Goal: Information Seeking & Learning: Learn about a topic

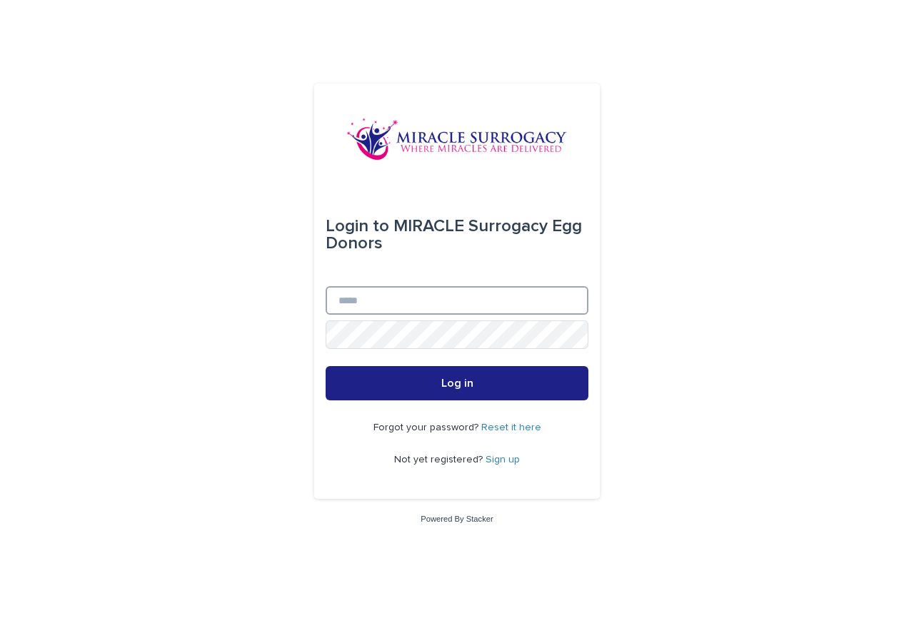
click at [436, 300] on input "Email" at bounding box center [457, 300] width 263 height 29
click at [409, 293] on input "Email" at bounding box center [457, 300] width 263 height 29
paste input "**********"
type input "**********"
click at [785, 347] on div "**********" at bounding box center [457, 311] width 914 height 623
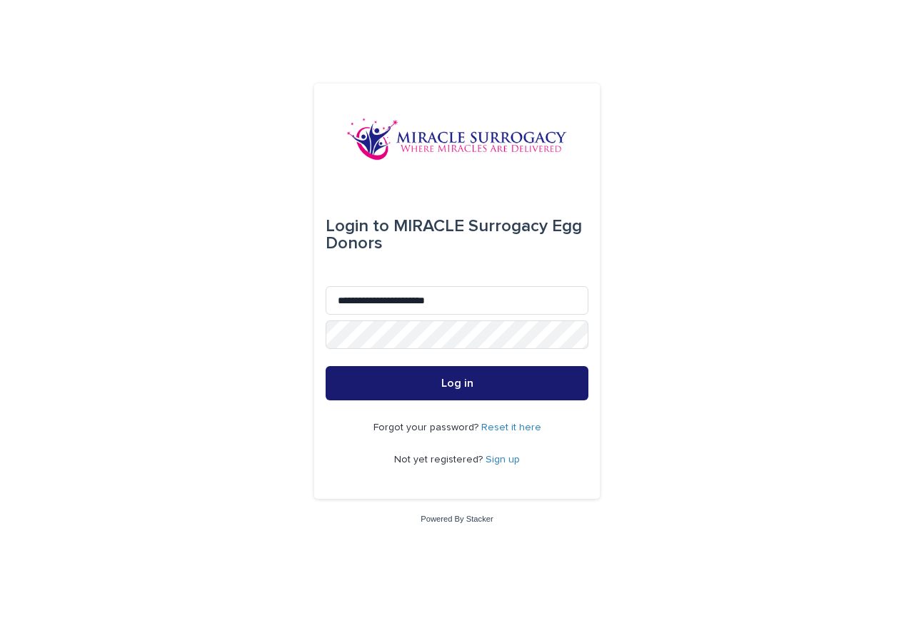
click at [484, 378] on button "Log in" at bounding box center [457, 383] width 263 height 34
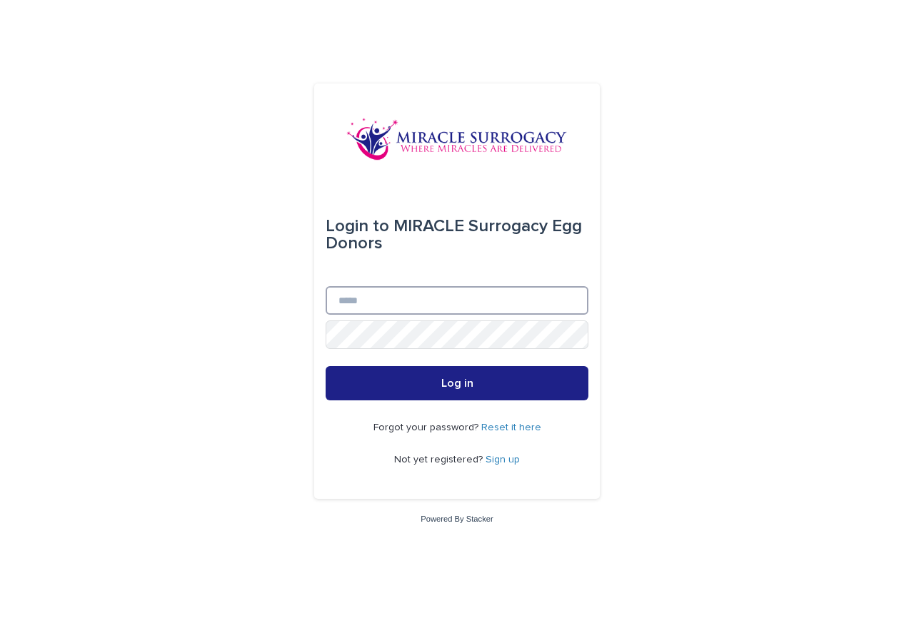
click at [361, 300] on input "Email" at bounding box center [457, 300] width 263 height 29
paste input "**********"
type input "**********"
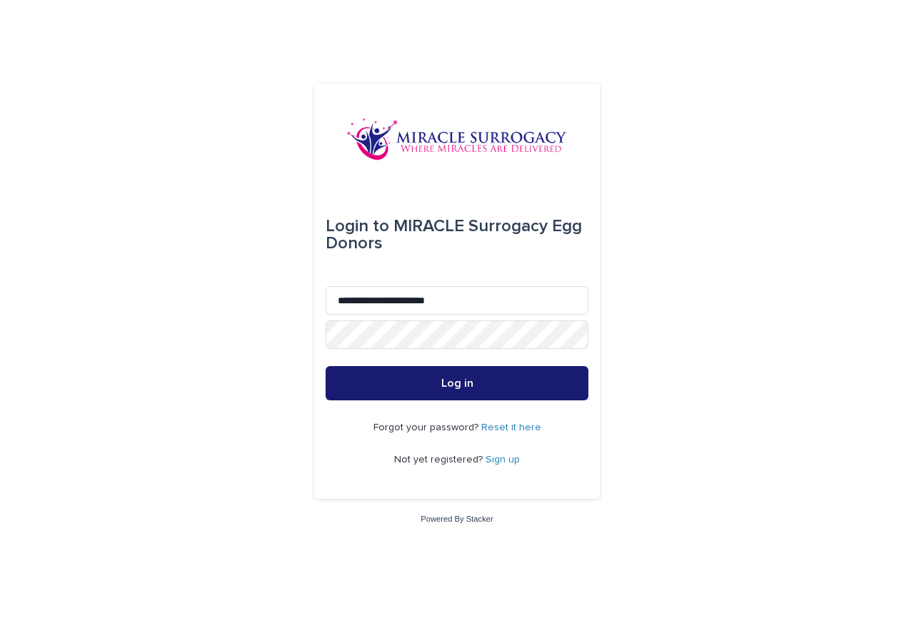
click at [434, 388] on button "Log in" at bounding box center [457, 383] width 263 height 34
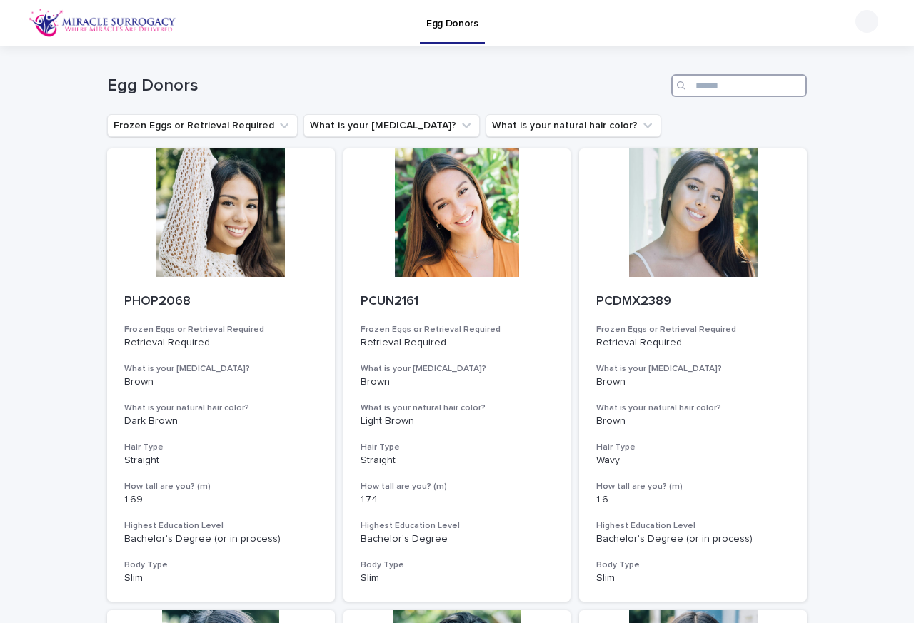
click at [705, 86] on input "Search" at bounding box center [739, 85] width 136 height 23
paste input "******"
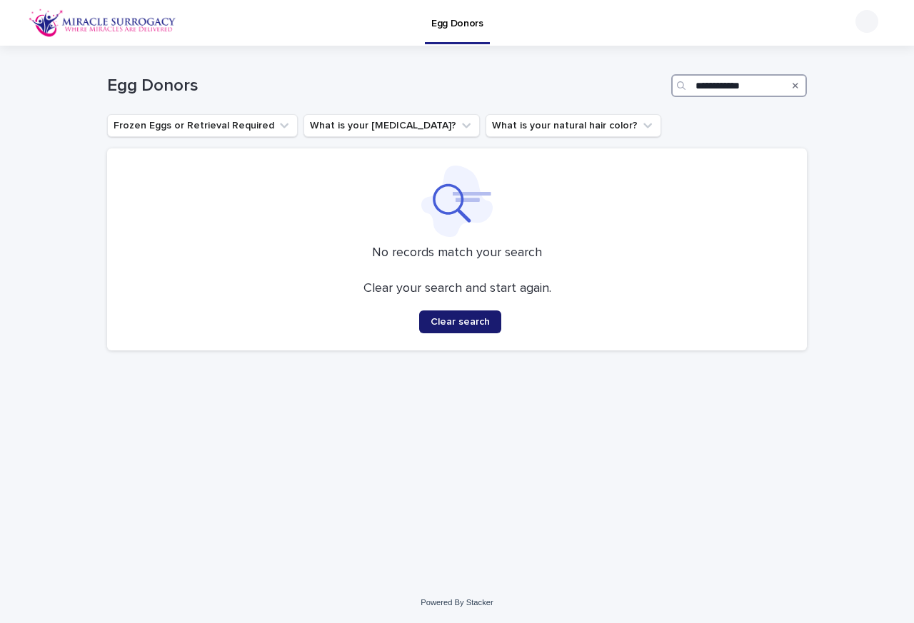
type input "**********"
click at [461, 325] on span "Clear search" at bounding box center [460, 322] width 59 height 10
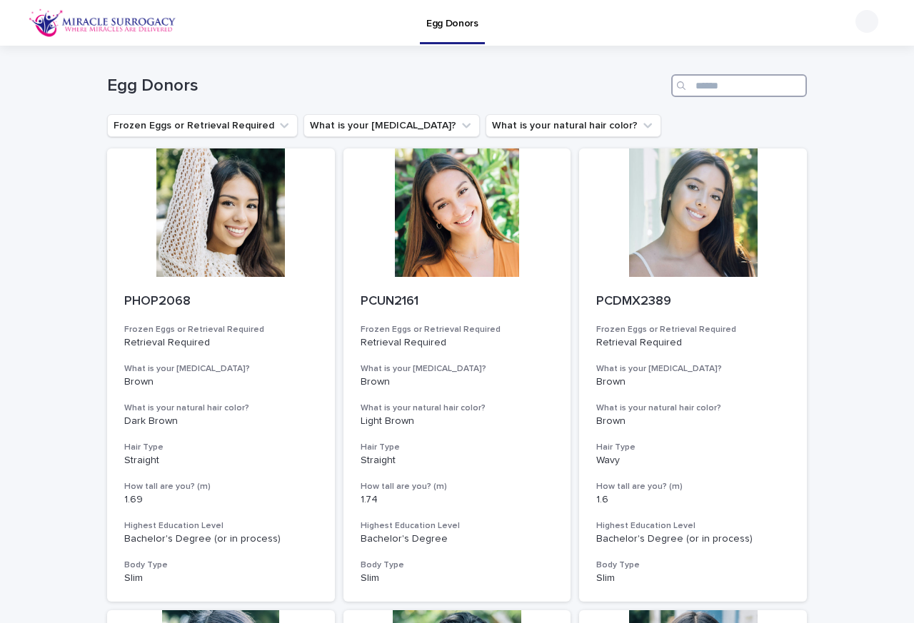
click at [797, 86] on input "Search" at bounding box center [739, 85] width 136 height 23
click at [188, 302] on p "PHOP2068" at bounding box center [221, 302] width 194 height 16
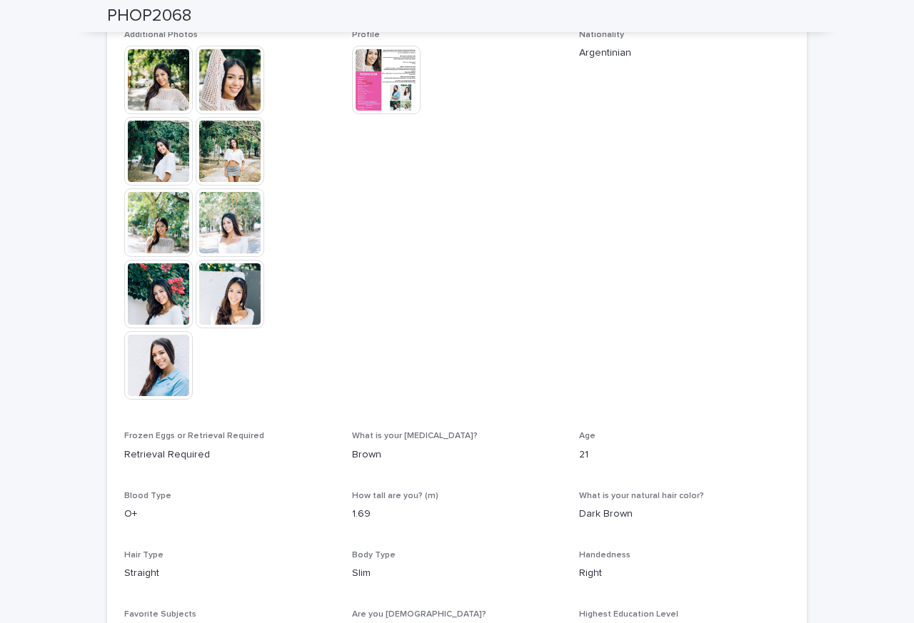
scroll to position [171, 0]
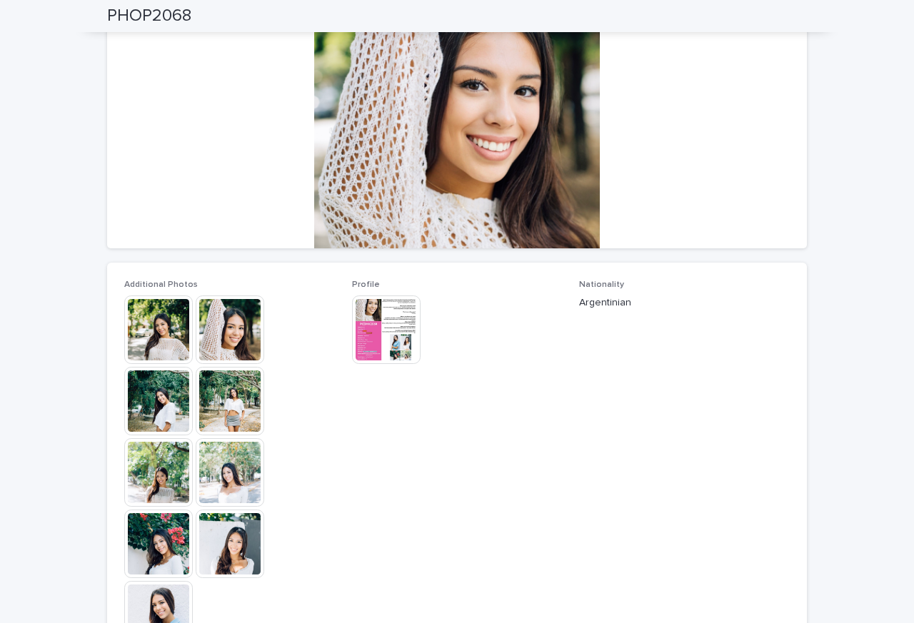
click at [379, 286] on p "Profile" at bounding box center [457, 285] width 211 height 10
click at [375, 310] on img at bounding box center [386, 330] width 69 height 69
click at [375, 310] on body "Egg Donors Loading... Saving… Loading... Saving… PHOP2068 PHOP2068 Sorry, there…" at bounding box center [457, 311] width 914 height 623
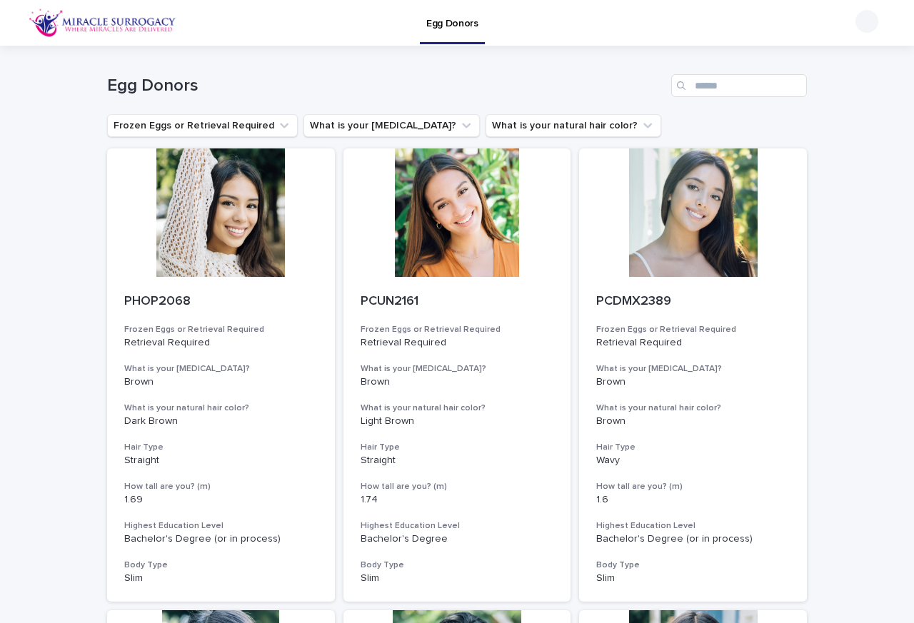
click at [887, 16] on div "Egg Donors" at bounding box center [457, 23] width 914 height 46
click at [411, 302] on p "PCUN2161" at bounding box center [458, 302] width 194 height 16
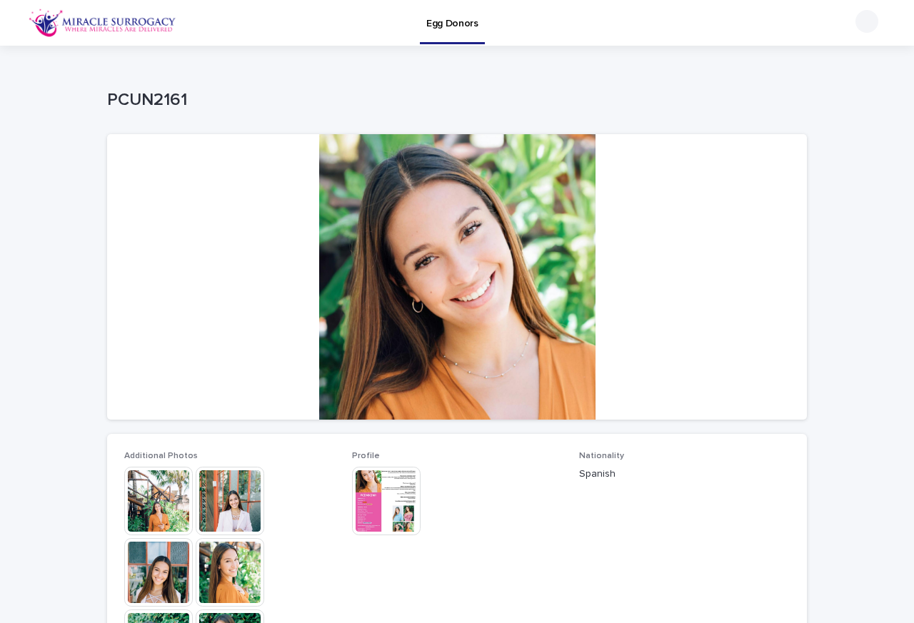
click at [375, 283] on div at bounding box center [457, 277] width 700 height 286
click at [373, 281] on div at bounding box center [457, 277] width 700 height 286
click at [372, 281] on div at bounding box center [457, 277] width 700 height 286
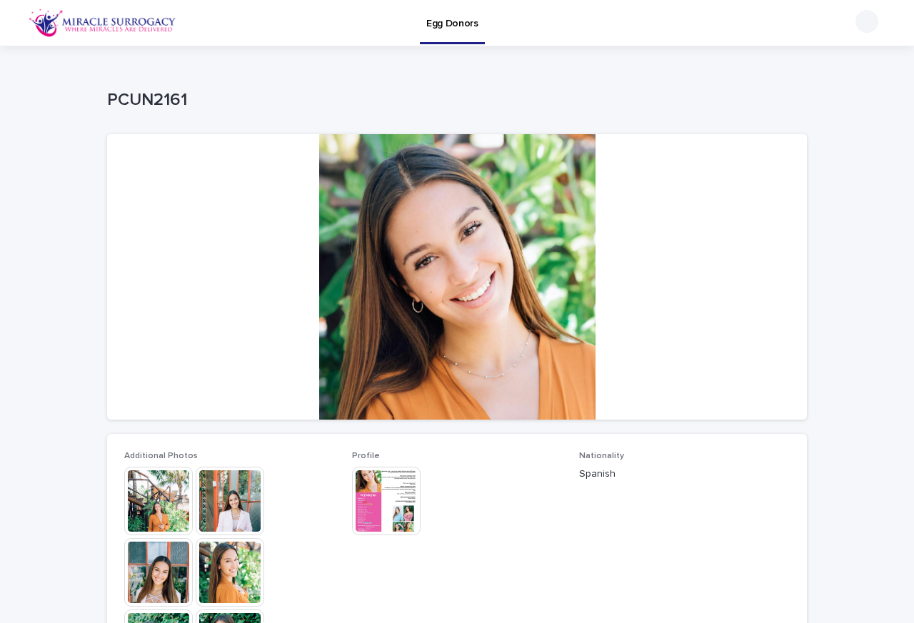
click at [375, 263] on div at bounding box center [457, 277] width 700 height 286
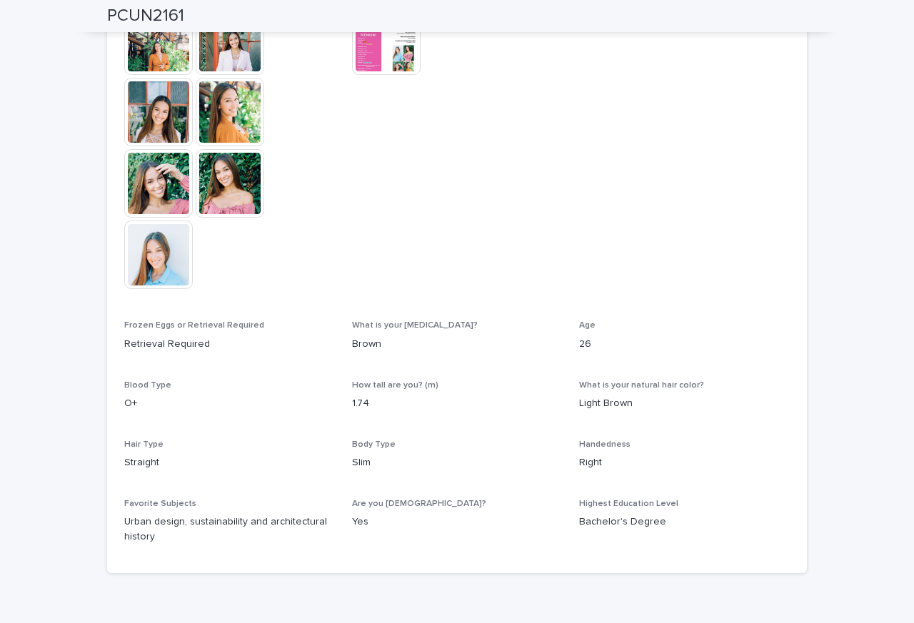
scroll to position [343, 0]
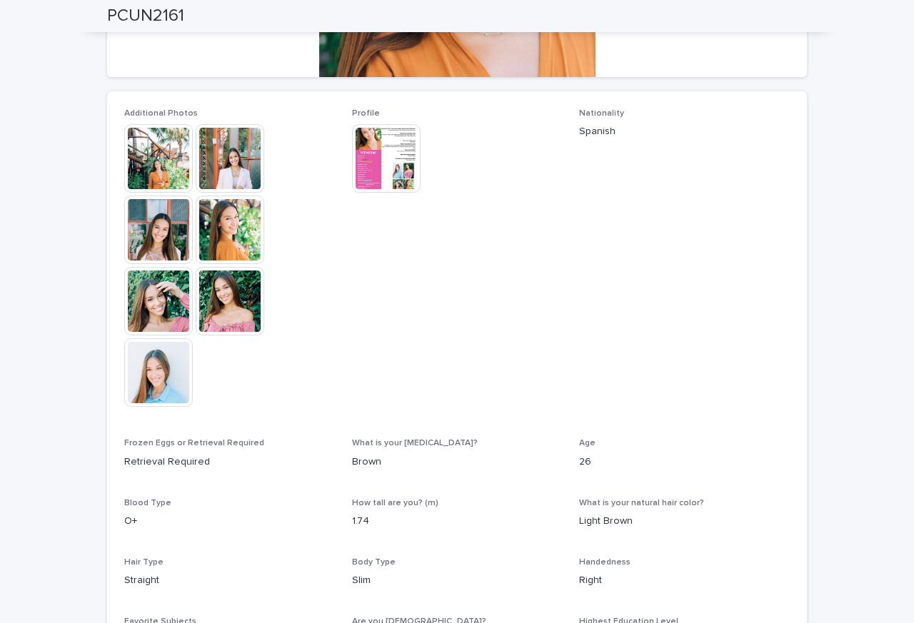
click at [386, 95] on div "Additional Photos This file cannot be opened Download File Profile This file ca…" at bounding box center [457, 391] width 700 height 600
click at [364, 163] on img at bounding box center [386, 158] width 69 height 69
click at [364, 163] on body "Egg Donors Loading... Saving… Loading... Saving… PCUN2161 PCUN2161 Sorry, there…" at bounding box center [457, 311] width 914 height 623
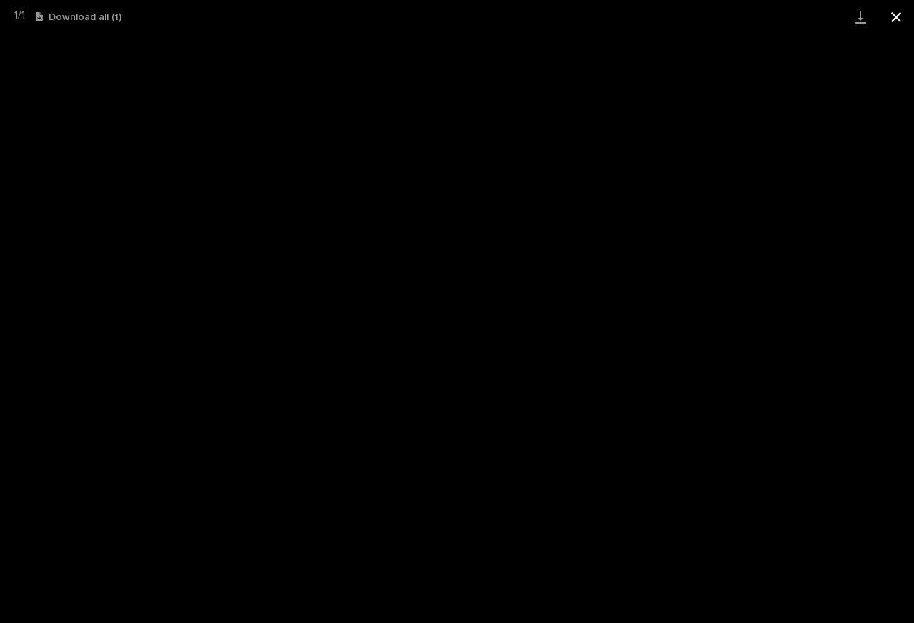
click at [887, 16] on button "Close gallery" at bounding box center [896, 17] width 36 height 34
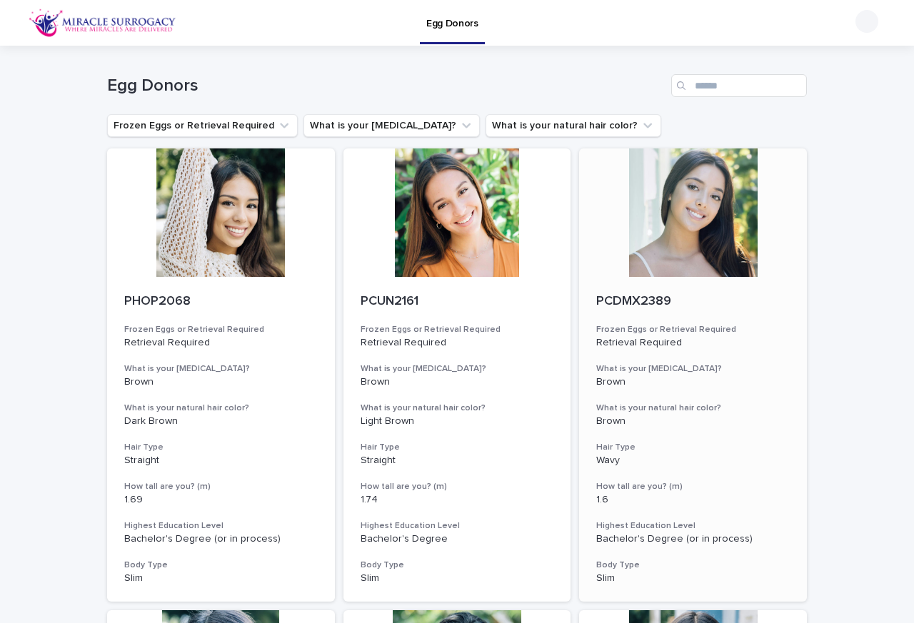
click at [634, 303] on p "PCDMX2389" at bounding box center [693, 302] width 194 height 16
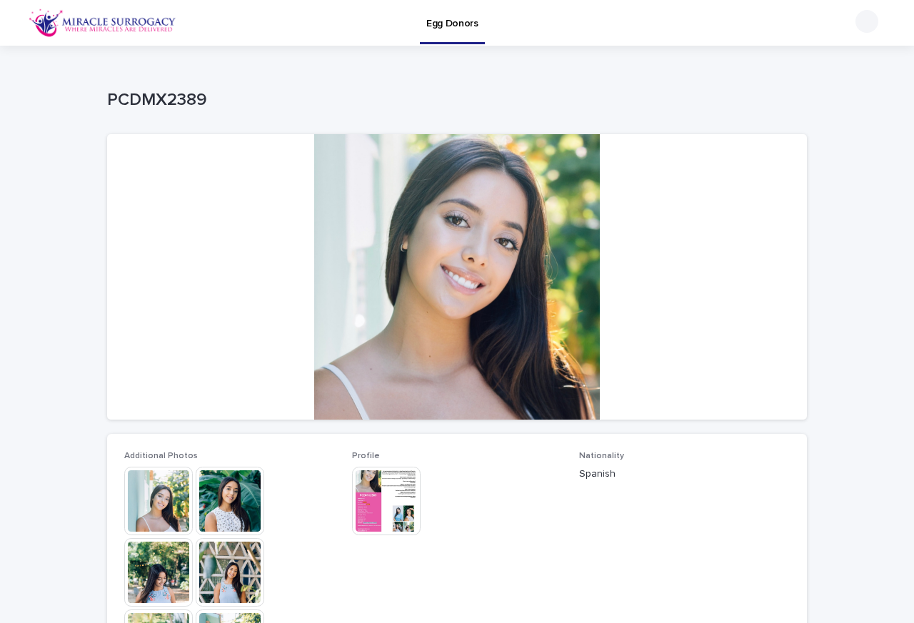
click at [373, 281] on div at bounding box center [457, 277] width 700 height 286
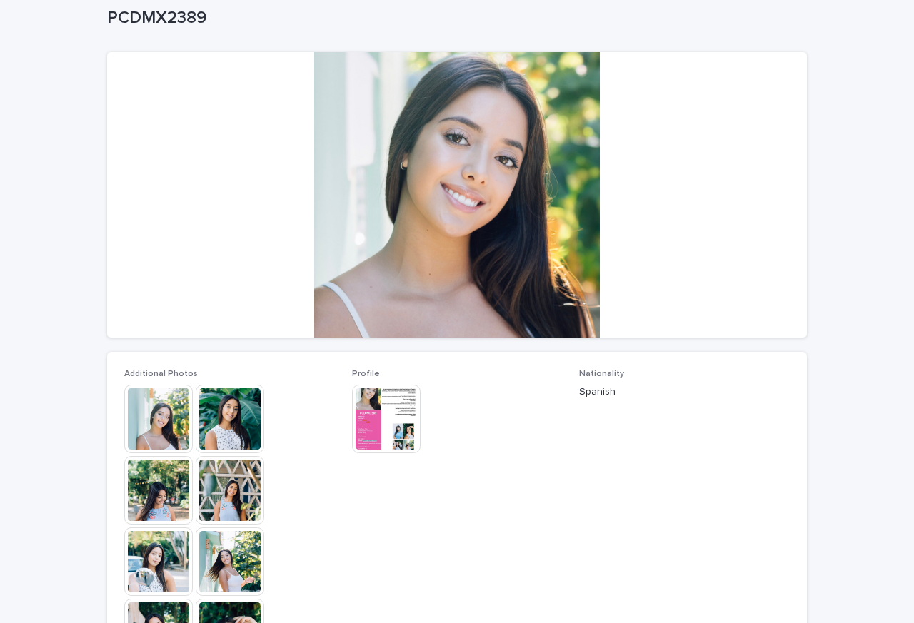
scroll to position [171, 0]
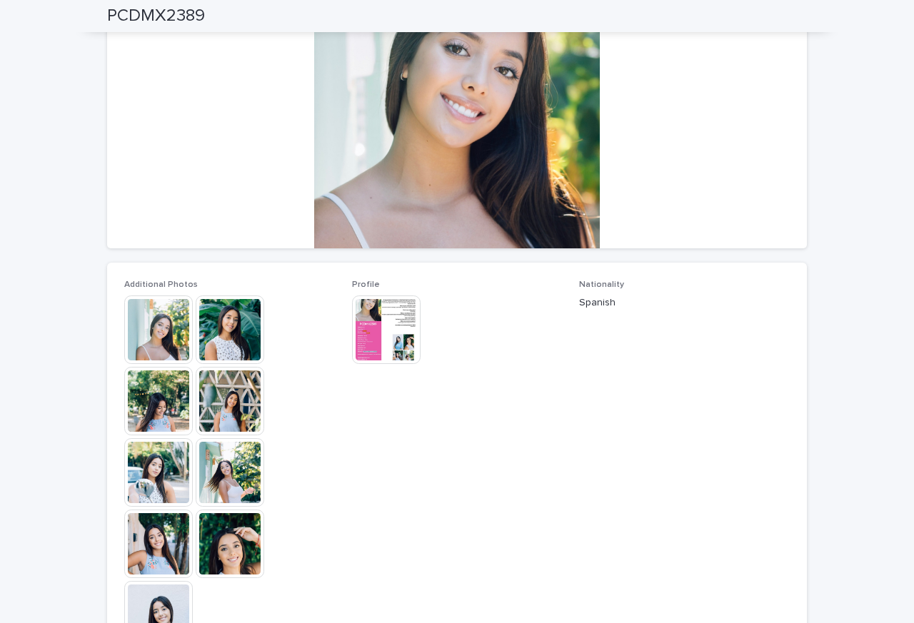
click at [370, 363] on img at bounding box center [386, 330] width 69 height 69
click at [370, 363] on body "Egg Donors Loading... Saving… Loading... Saving… PCDMX2389 PCDMX2389 Sorry, the…" at bounding box center [457, 311] width 914 height 623
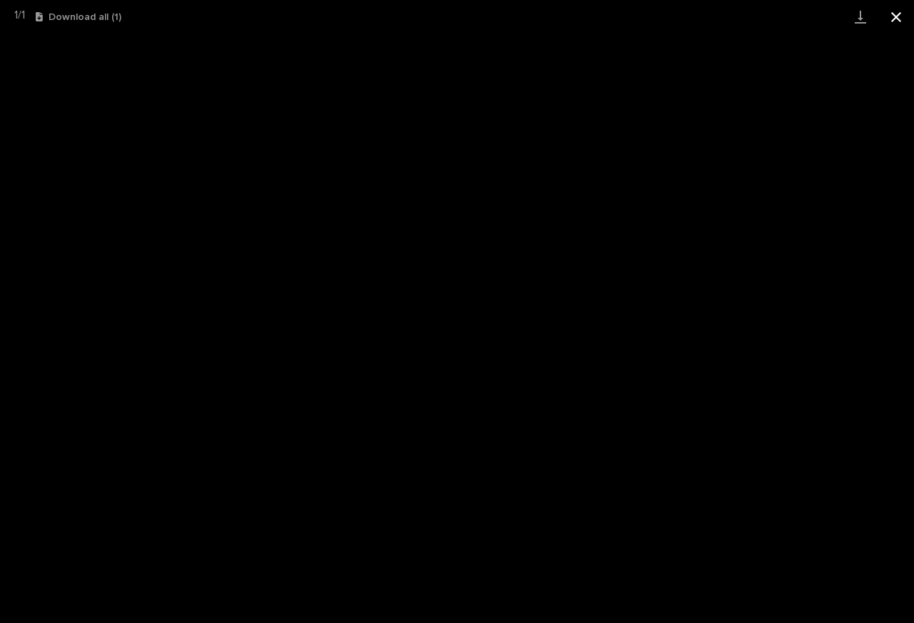
click at [888, 16] on button "Close gallery" at bounding box center [896, 17] width 36 height 34
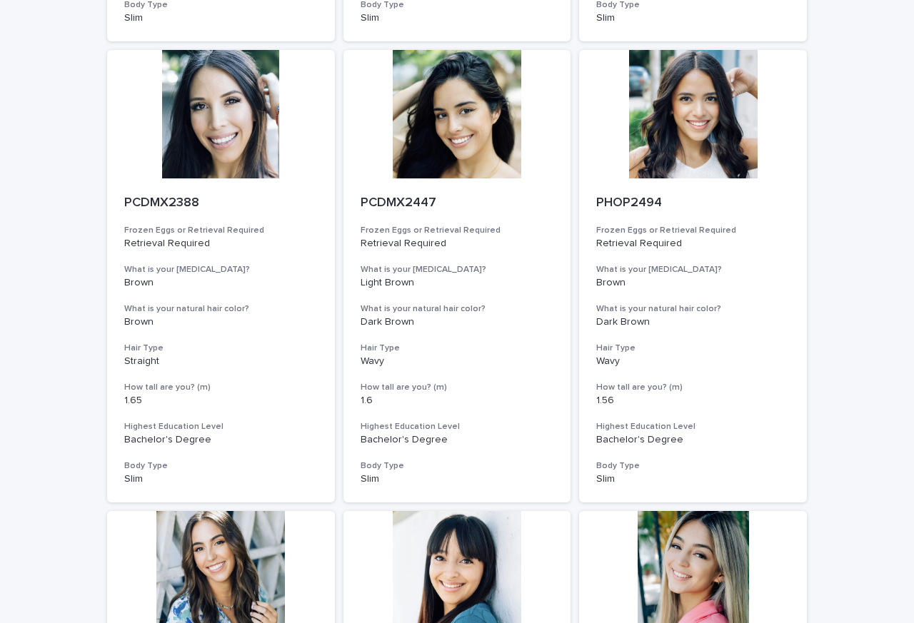
scroll to position [600, 0]
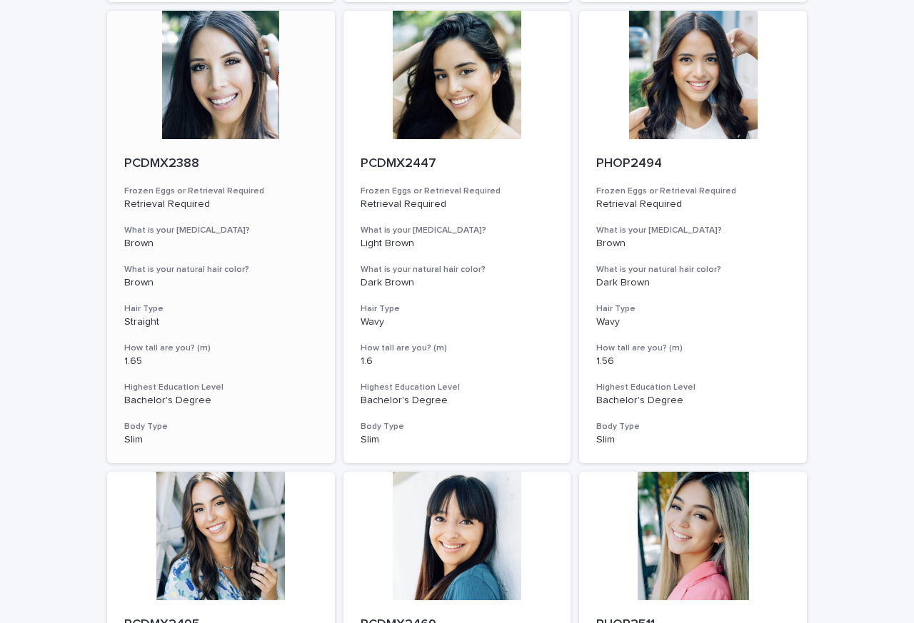
click at [226, 161] on p "PCDMX2388" at bounding box center [221, 164] width 194 height 16
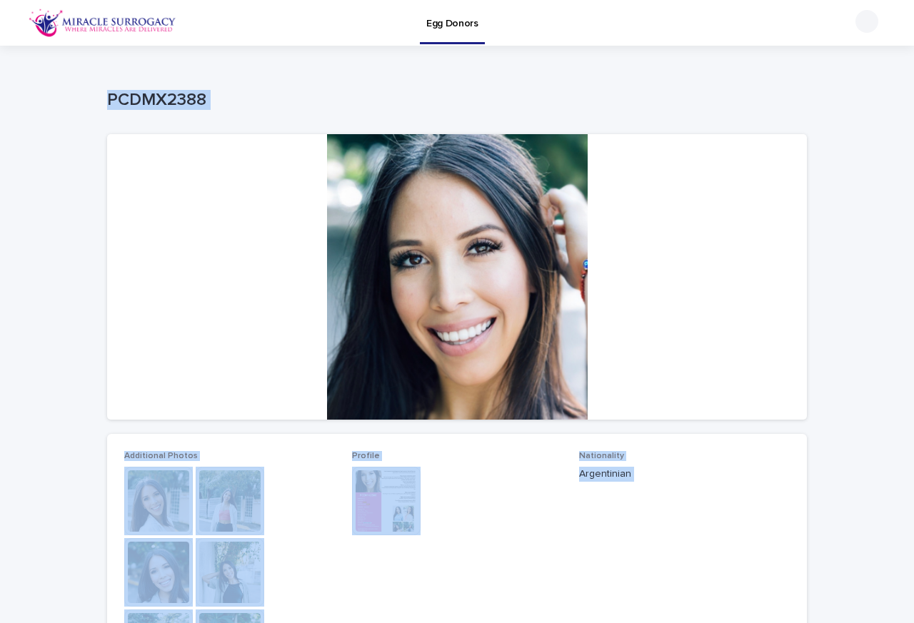
click at [372, 511] on img at bounding box center [386, 501] width 69 height 69
click at [372, 511] on body "Egg Donors Loading... Saving… Loading... Saving… PCDMX2388 PCDMX2388 Sorry, the…" at bounding box center [457, 311] width 914 height 623
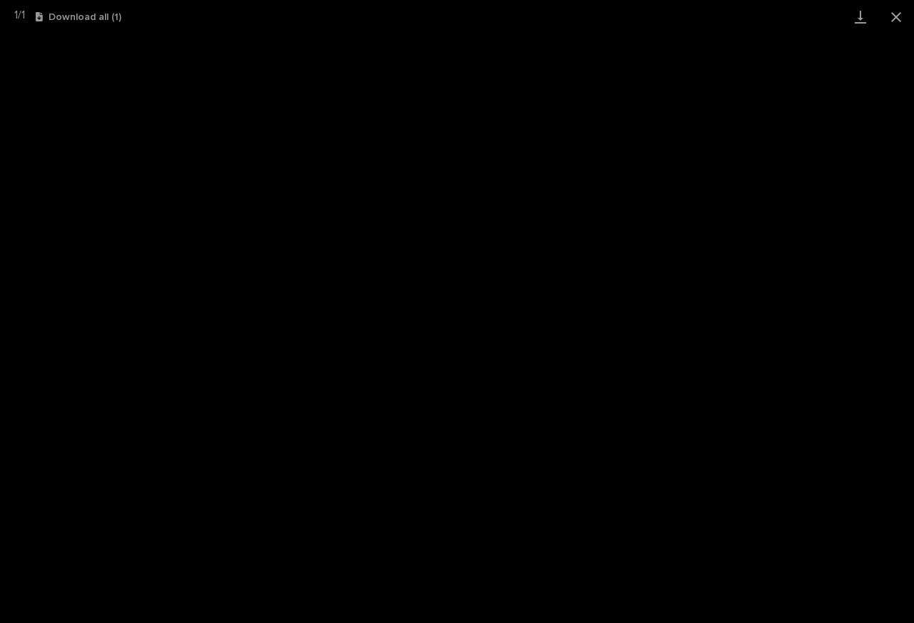
click at [76, 17] on button "Download all ( 1 )" at bounding box center [79, 17] width 86 height 10
click at [890, 15] on button "Close gallery" at bounding box center [896, 17] width 36 height 34
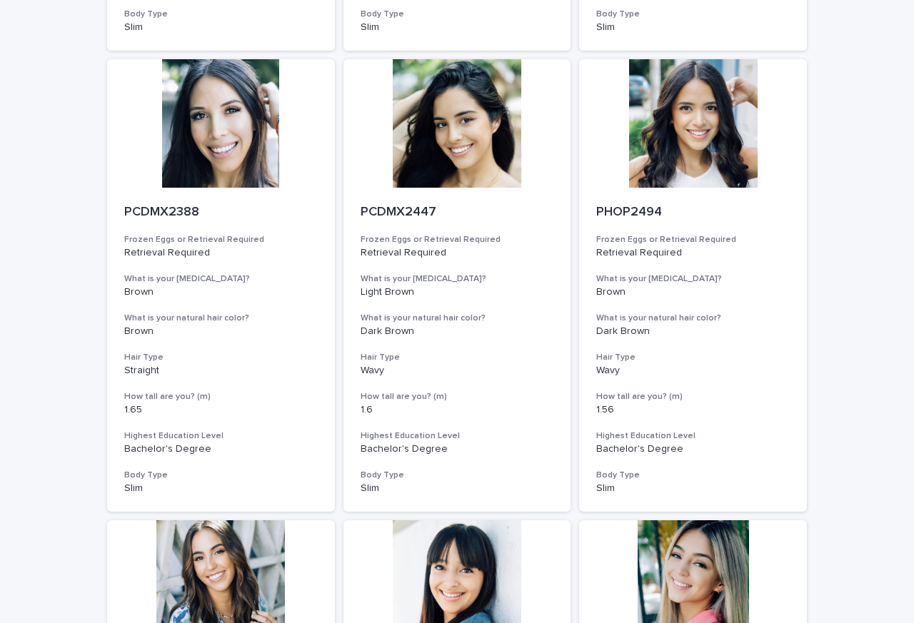
scroll to position [600, 0]
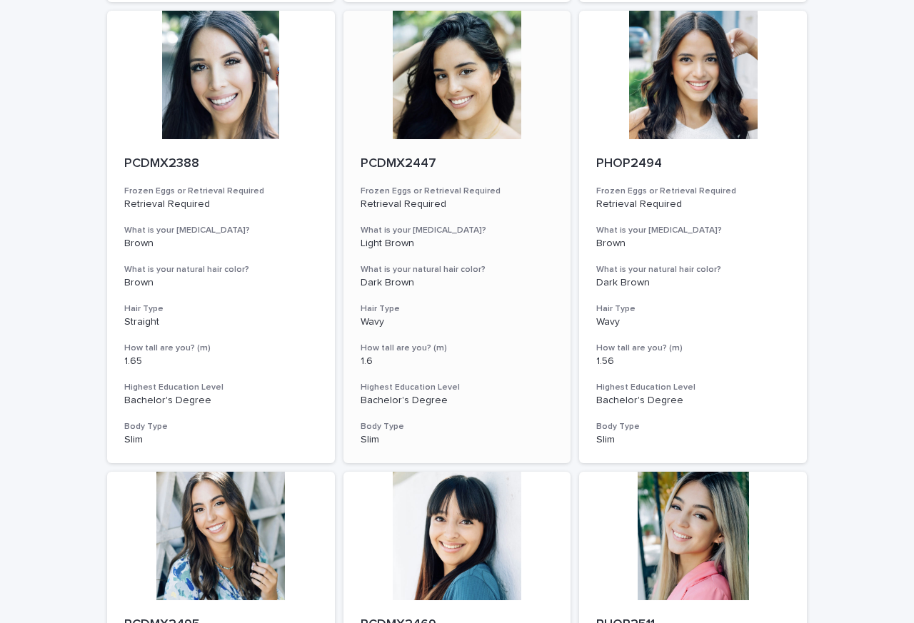
click at [426, 190] on h3 "Frozen Eggs or Retrieval Required" at bounding box center [458, 191] width 194 height 11
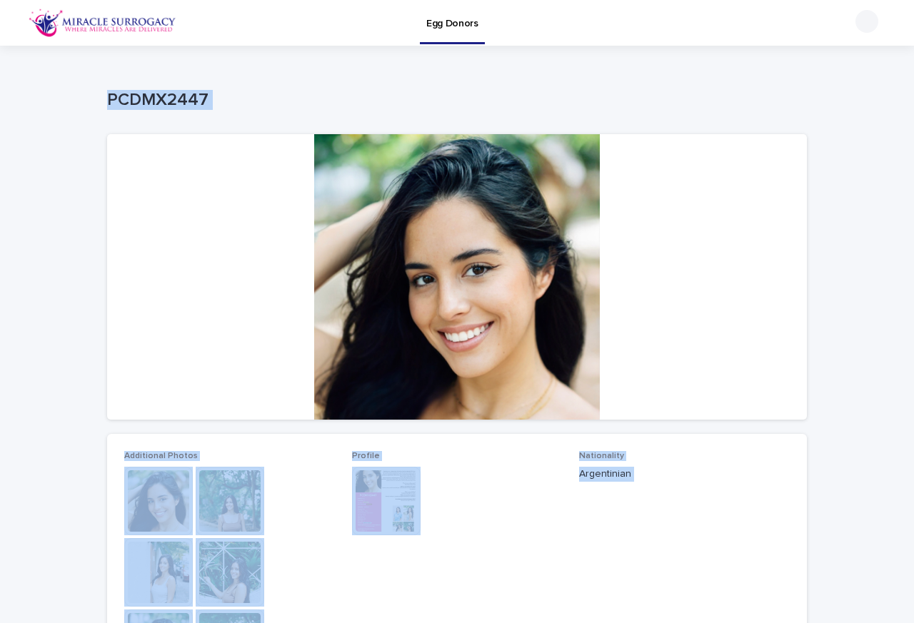
click at [378, 513] on img at bounding box center [386, 501] width 69 height 69
click at [378, 513] on body "Egg Donors Loading... Saving… Loading... Saving… PCDMX2447 PCDMX2447 Sorry, the…" at bounding box center [457, 311] width 914 height 623
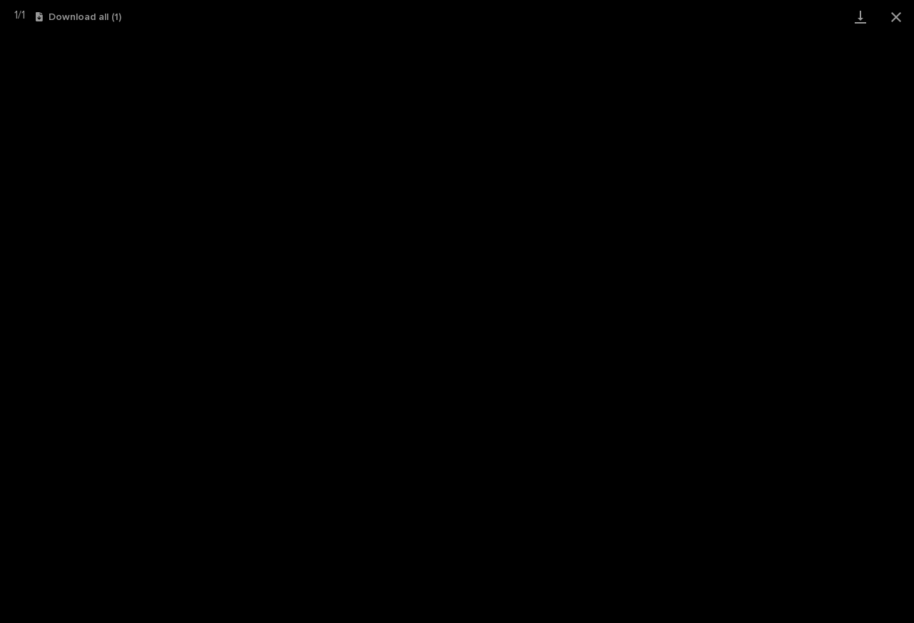
click at [77, 16] on button "Download all ( 1 )" at bounding box center [79, 17] width 86 height 10
click at [891, 16] on button "Close gallery" at bounding box center [896, 17] width 36 height 34
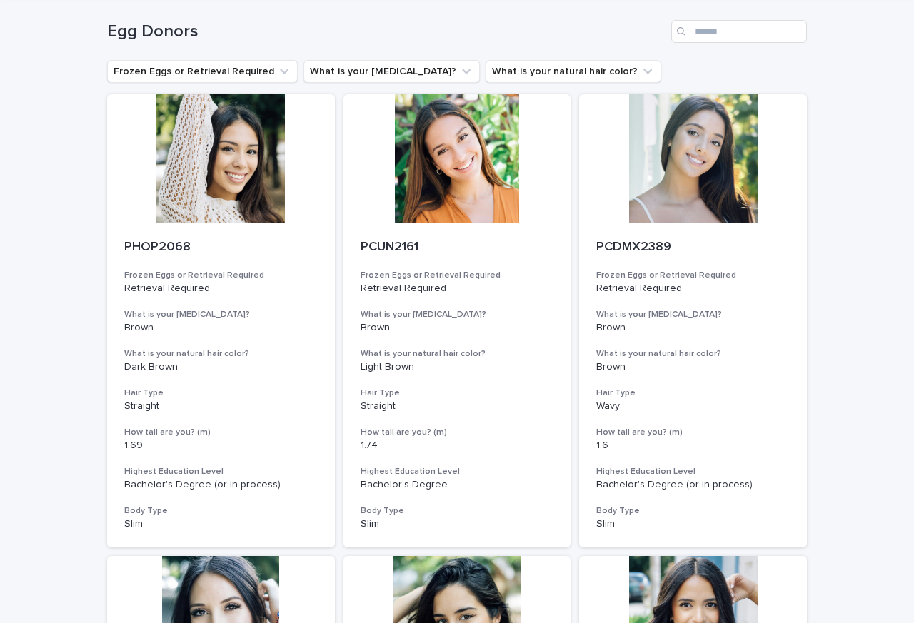
scroll to position [257, 0]
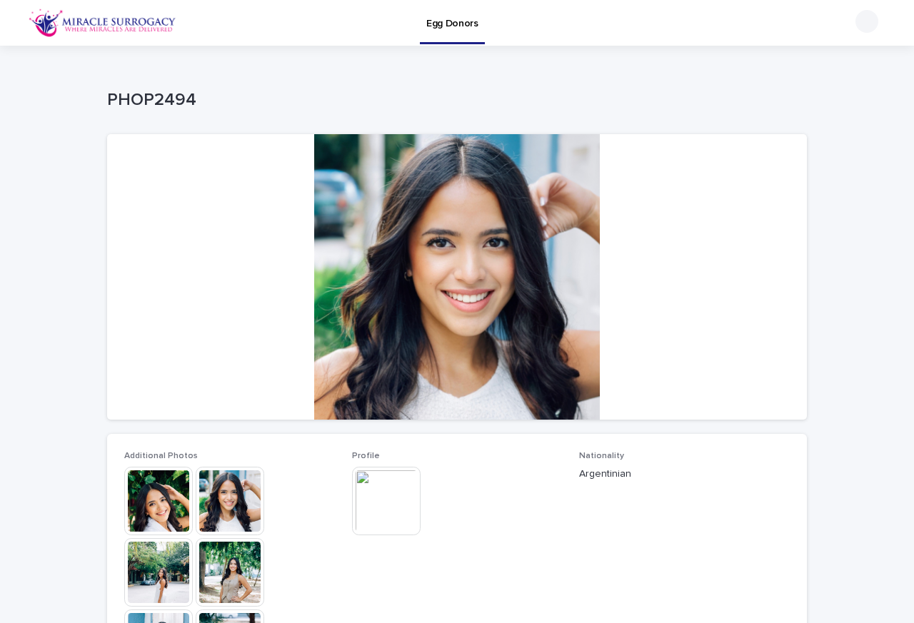
click at [378, 509] on img at bounding box center [386, 501] width 69 height 69
click at [378, 509] on body "Egg Donors Loading... Saving… Loading... Saving… PHOP2494 PHOP2494 Sorry, there…" at bounding box center [457, 311] width 914 height 623
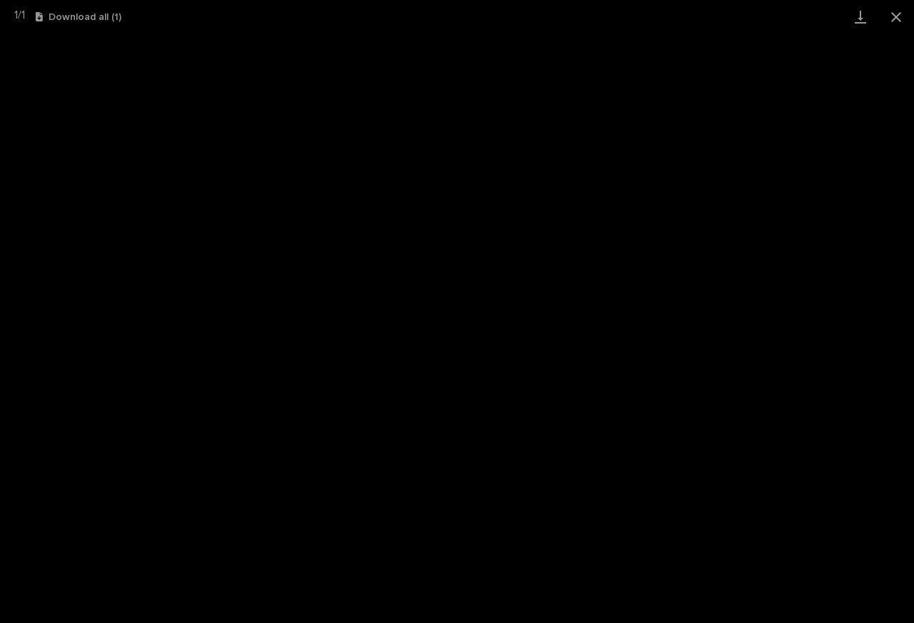
click at [70, 15] on button "Download all ( 1 )" at bounding box center [79, 17] width 86 height 10
click at [891, 15] on button "Close gallery" at bounding box center [896, 17] width 36 height 34
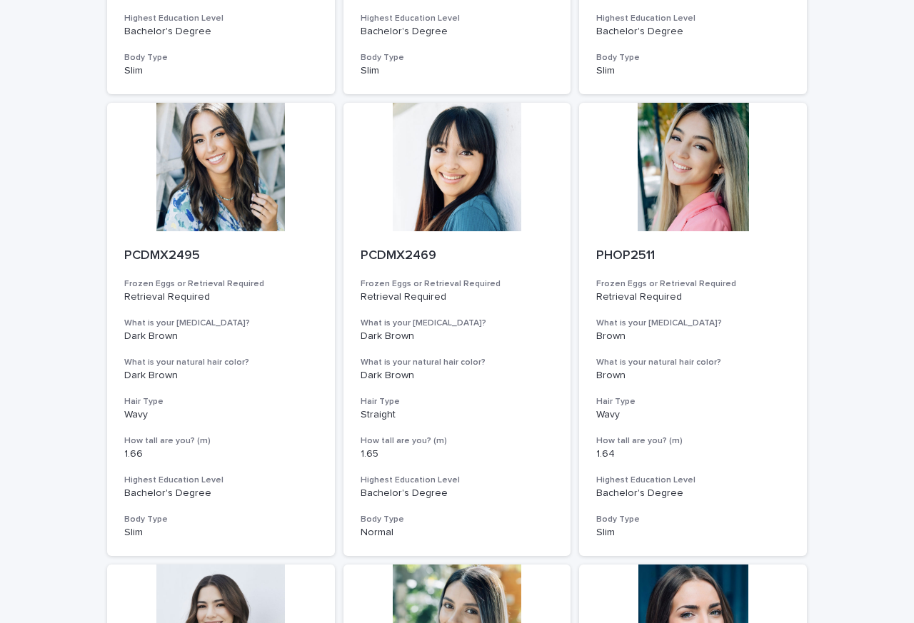
scroll to position [1028, 0]
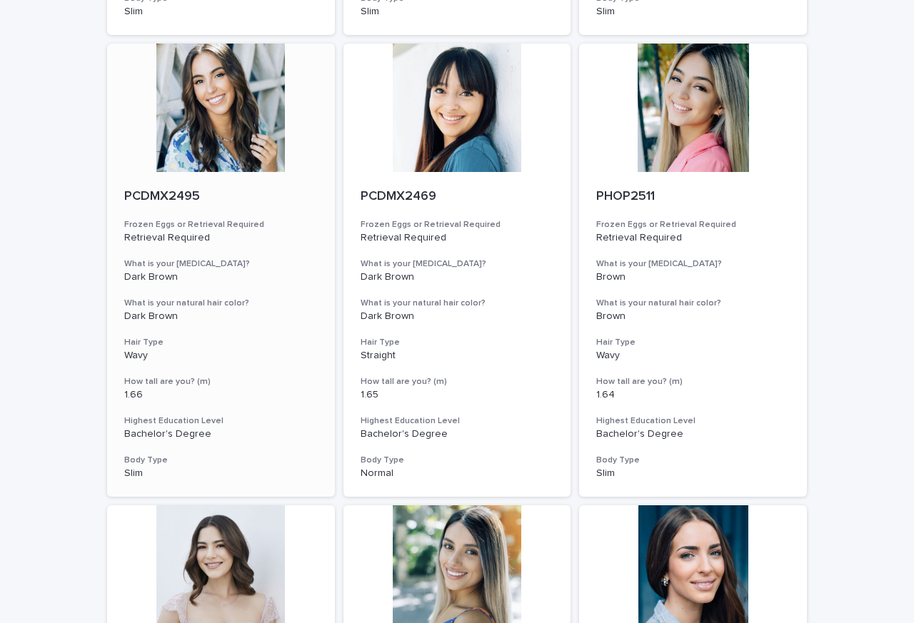
click at [201, 224] on h3 "Frozen Eggs or Retrieval Required" at bounding box center [221, 224] width 194 height 11
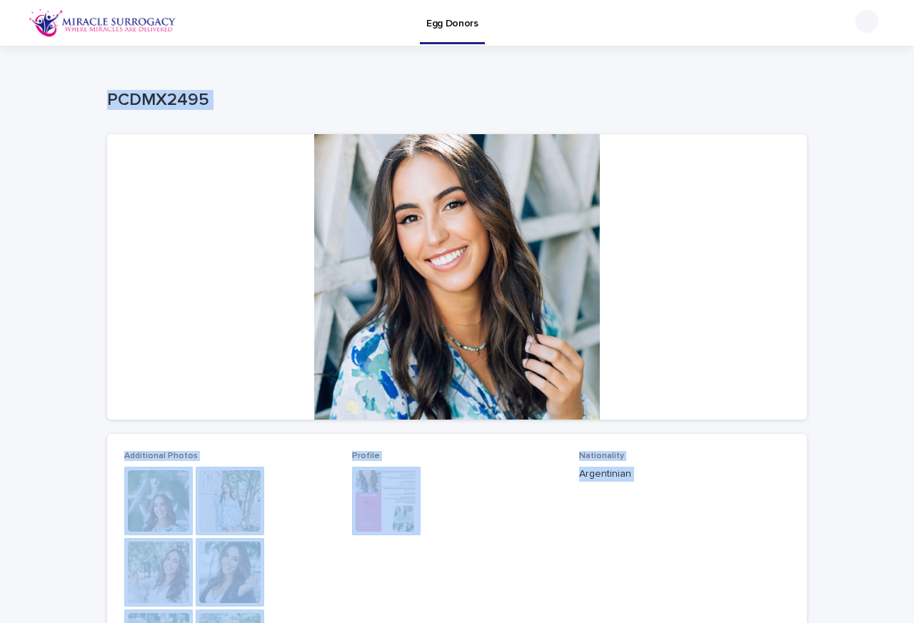
click at [377, 513] on img at bounding box center [386, 501] width 69 height 69
click at [377, 513] on body "Egg Donors Loading... Saving… Loading... Saving… PCDMX2495 PCDMX2495 Sorry, the…" at bounding box center [457, 311] width 914 height 623
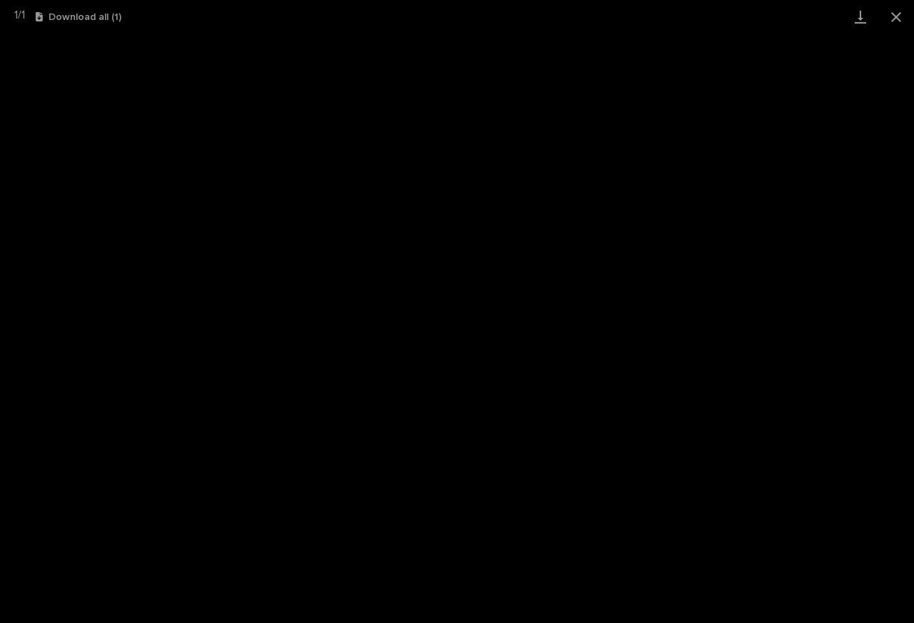
click at [80, 15] on button "Download all ( 1 )" at bounding box center [79, 17] width 86 height 10
click at [891, 15] on button "Close gallery" at bounding box center [896, 17] width 36 height 34
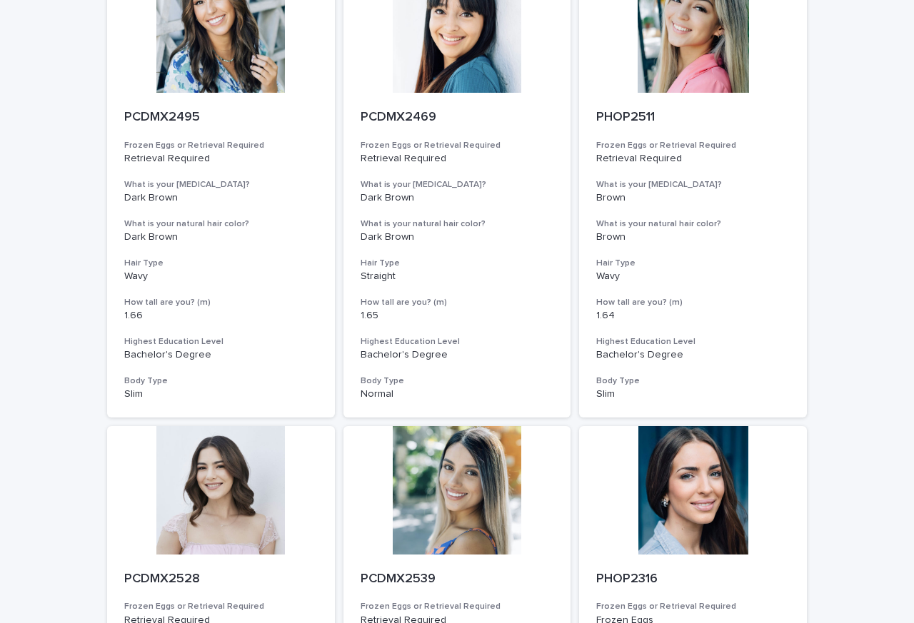
scroll to position [1114, 0]
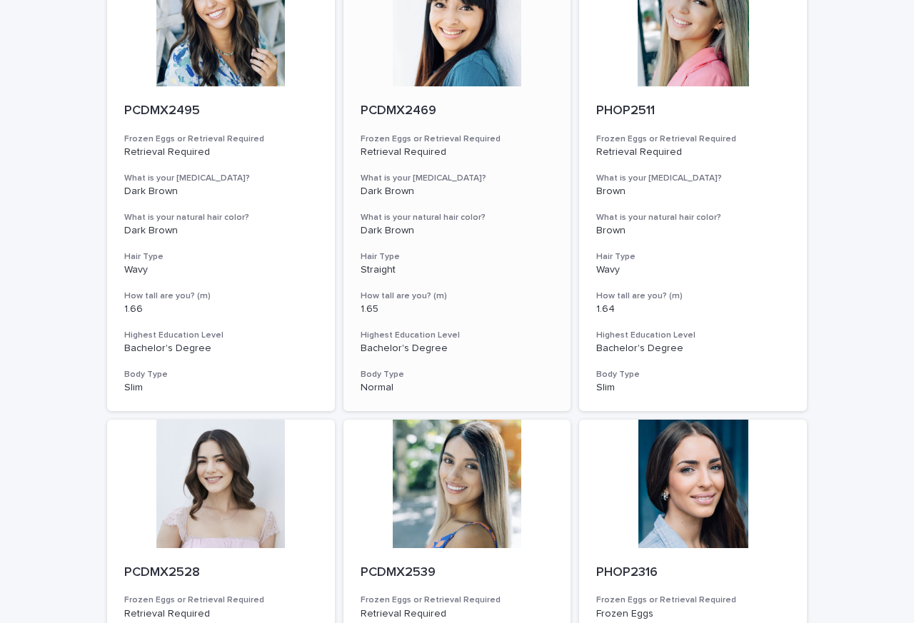
click at [401, 128] on div "PCDMX2469 Frozen Eggs or Retrieval Required Retrieval Required What is your eye…" at bounding box center [457, 248] width 228 height 325
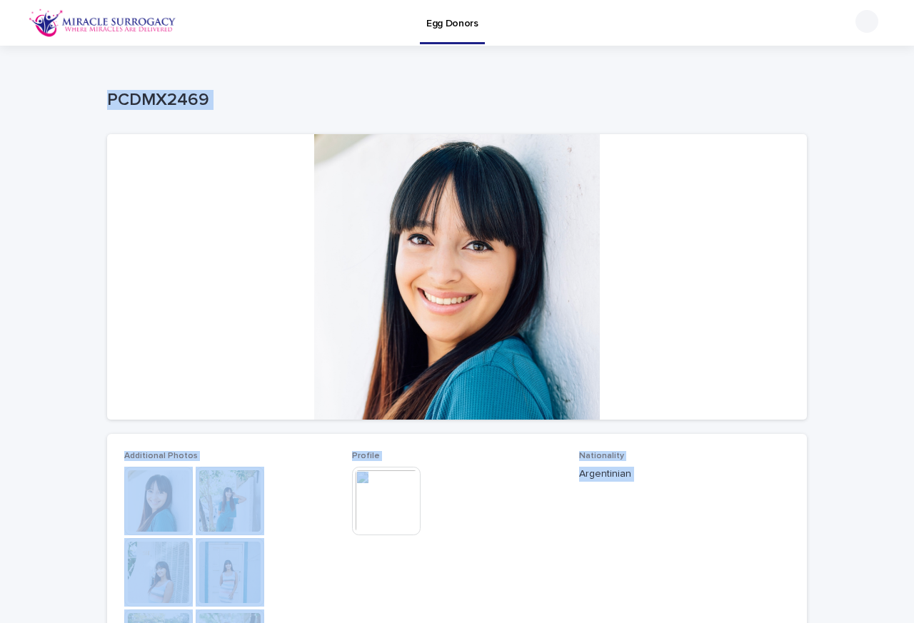
click at [379, 513] on img at bounding box center [386, 501] width 69 height 69
click at [379, 513] on body "Egg Donors Loading... Saving… Loading... Saving… PCDMX2469 PCDMX2469 Sorry, the…" at bounding box center [457, 311] width 914 height 623
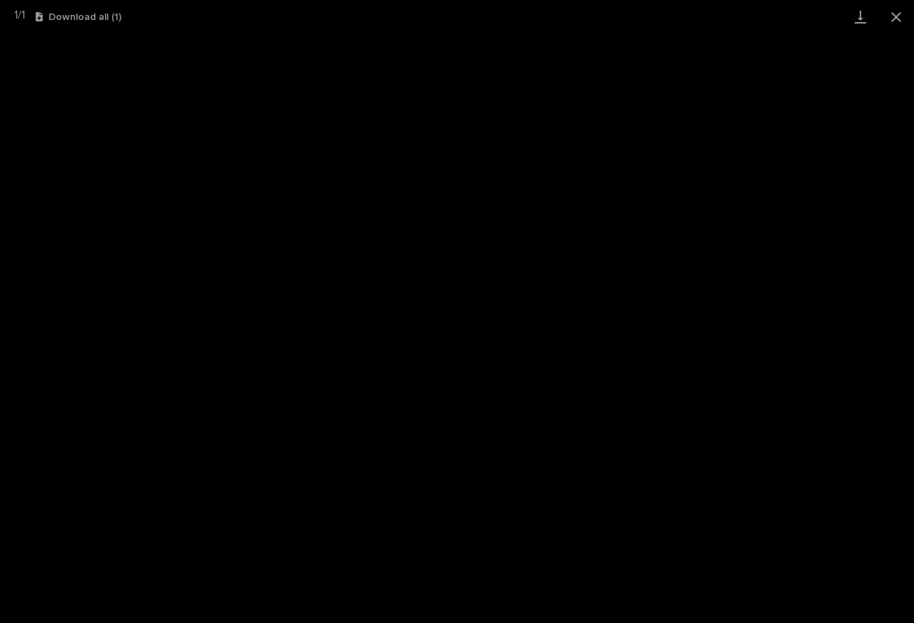
click at [81, 16] on button "Download all ( 1 )" at bounding box center [79, 17] width 86 height 10
click at [891, 15] on button "Close gallery" at bounding box center [896, 17] width 36 height 34
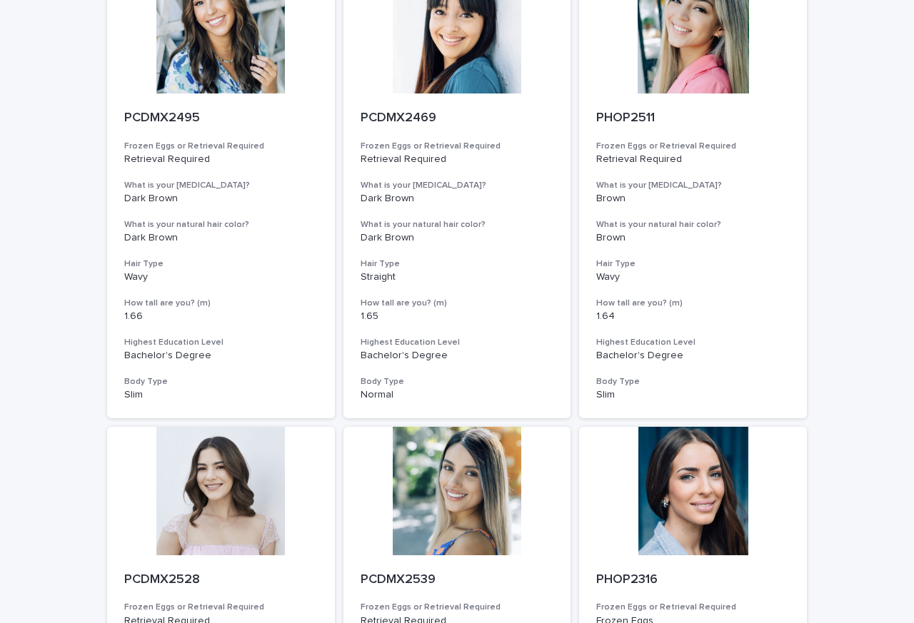
scroll to position [1200, 0]
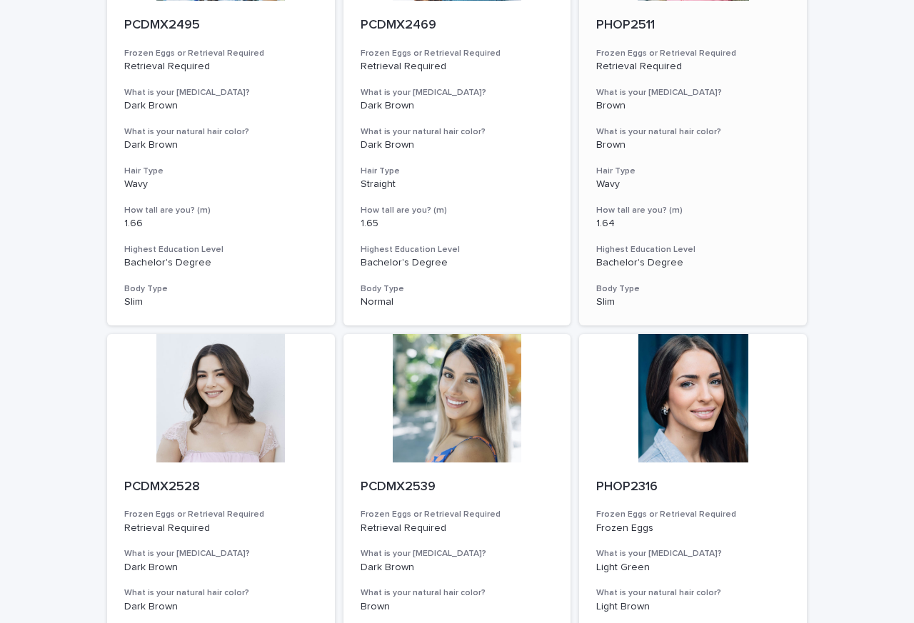
click at [615, 43] on div "PHOP2511 Frozen Eggs or Retrieval Required Retrieval Required What is your eye …" at bounding box center [693, 163] width 228 height 325
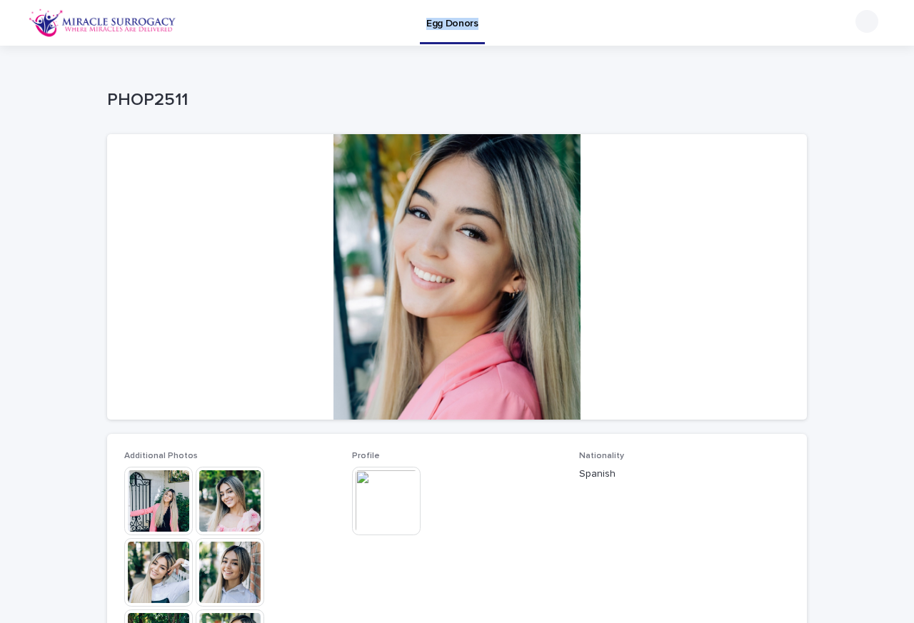
click at [380, 509] on img at bounding box center [386, 501] width 69 height 69
click at [380, 509] on body "Egg Donors Loading... Saving… Loading... Saving… PHOP2511 PHOP2511 Sorry, there…" at bounding box center [457, 311] width 914 height 623
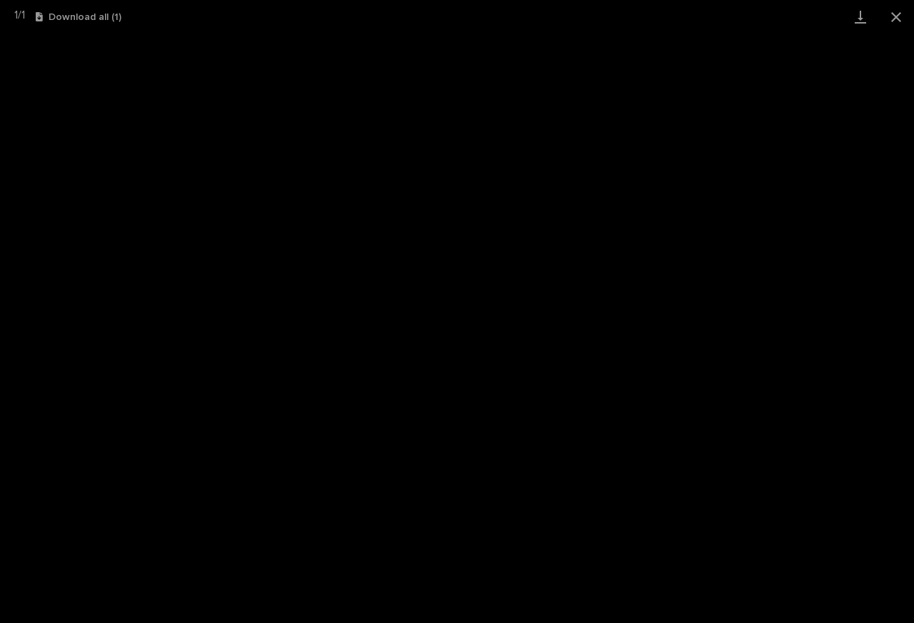
click at [77, 15] on button "Download all ( 1 )" at bounding box center [79, 17] width 86 height 10
click at [891, 16] on button "Close gallery" at bounding box center [896, 17] width 36 height 34
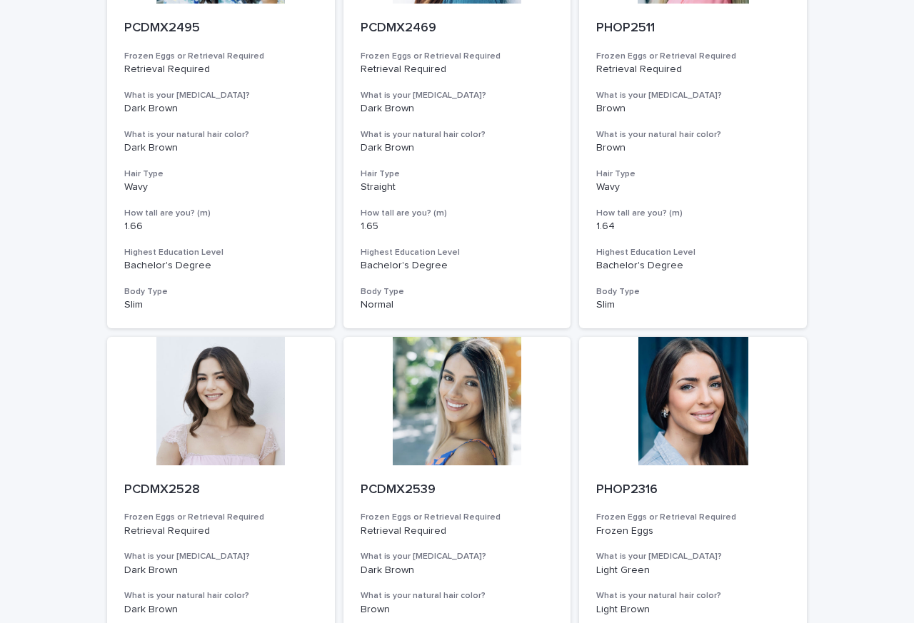
scroll to position [1200, 0]
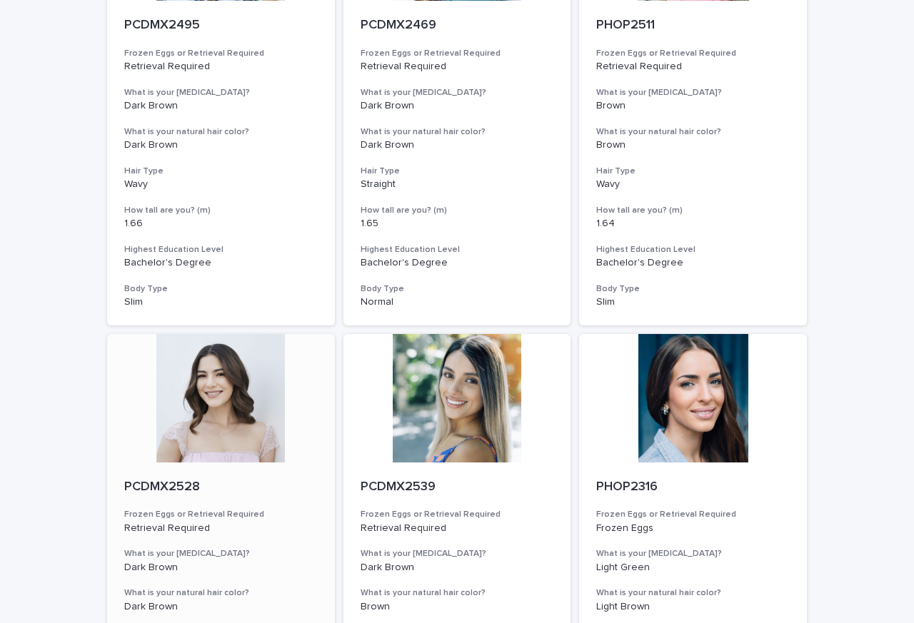
click at [183, 496] on div "PCDMX2528 Frozen Eggs or Retrieval Required Retrieval Required What is your eye…" at bounding box center [221, 625] width 228 height 325
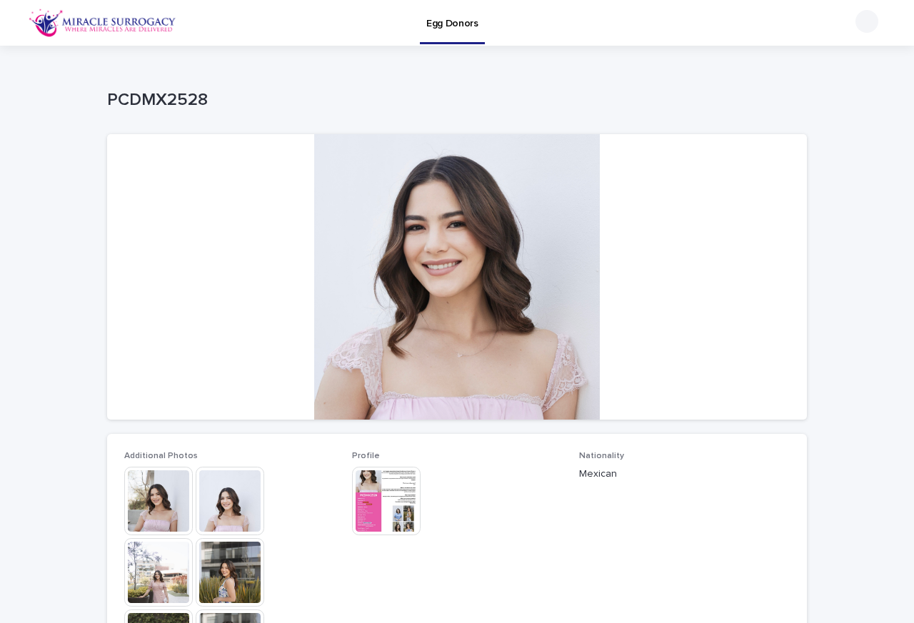
click at [376, 511] on img at bounding box center [386, 501] width 69 height 69
click at [376, 511] on body "Egg Donors Loading... Saving… Loading... Saving… PCDMX2528 PCDMX2528 Sorry, the…" at bounding box center [457, 311] width 914 height 623
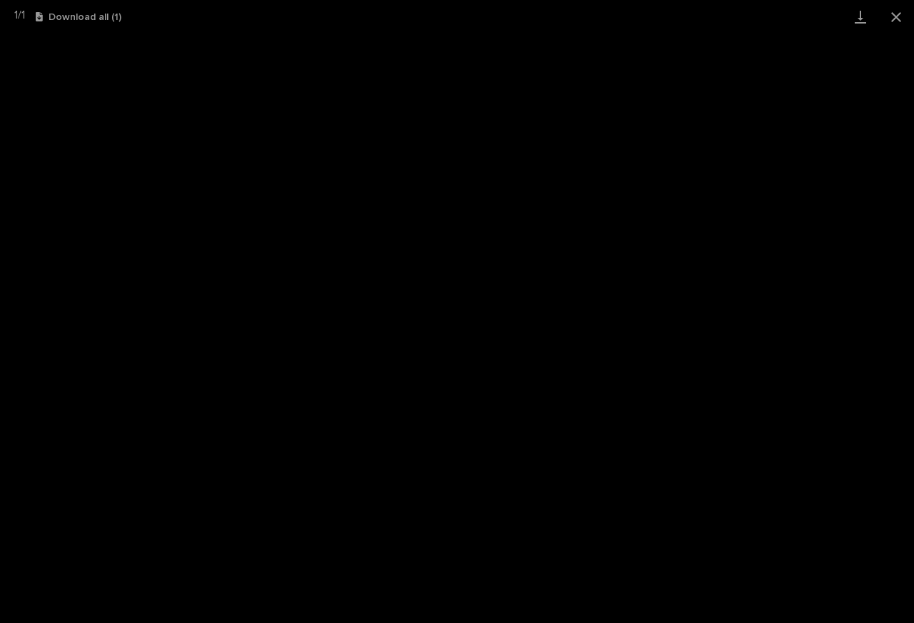
click at [43, 19] on icon "button" at bounding box center [39, 16] width 7 height 9
click at [893, 19] on button "Close gallery" at bounding box center [896, 17] width 36 height 34
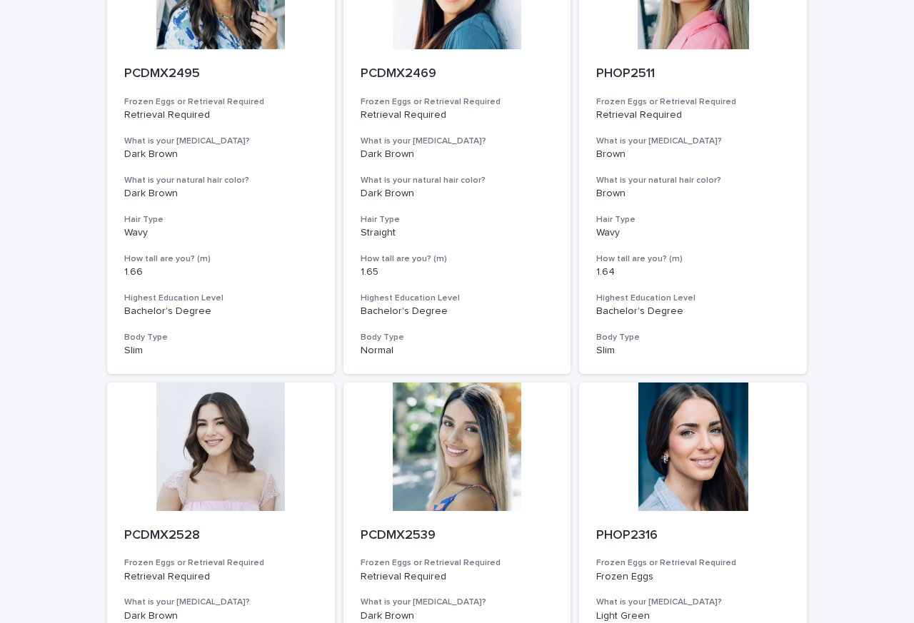
scroll to position [1200, 0]
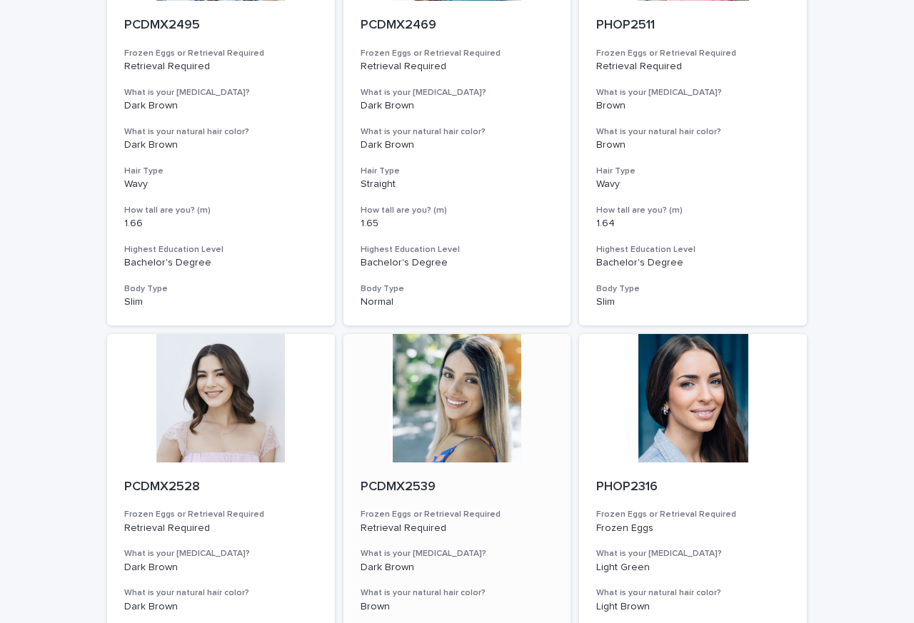
click at [419, 513] on h3 "Frozen Eggs or Retrieval Required" at bounding box center [458, 514] width 194 height 11
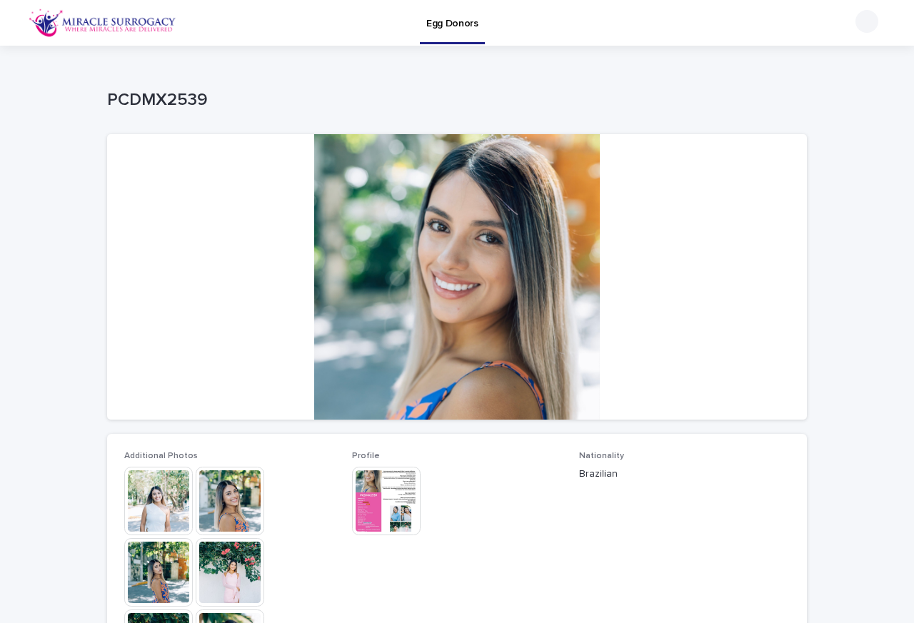
click at [373, 281] on div at bounding box center [457, 277] width 700 height 286
click at [366, 496] on img at bounding box center [386, 501] width 69 height 69
click at [366, 496] on body "Egg Donors Loading... Saving… Loading... Saving… PCDMX2539 PCDMX2539 Sorry, the…" at bounding box center [457, 311] width 914 height 623
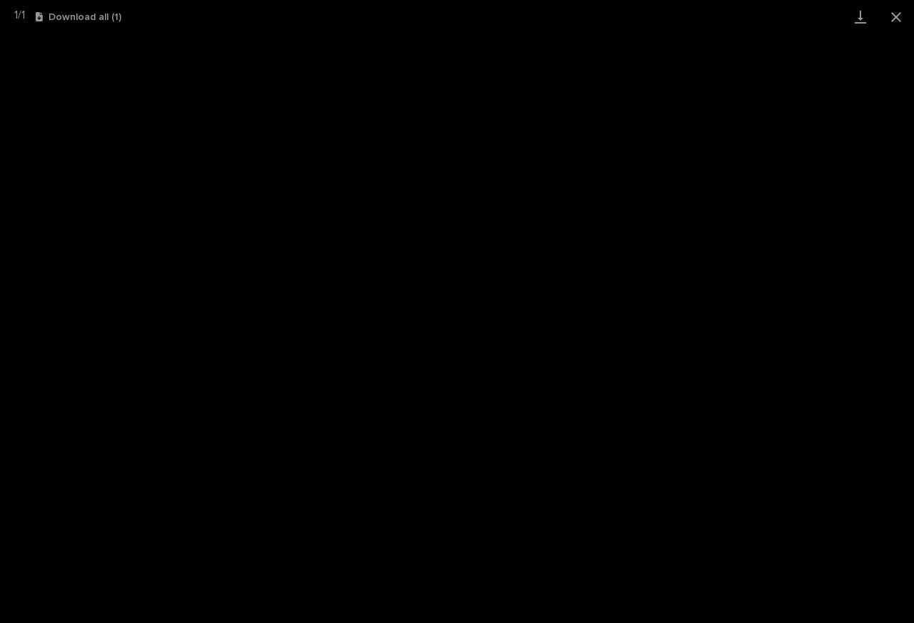
click at [43, 19] on icon "button" at bounding box center [39, 16] width 7 height 9
click at [893, 19] on button "Close gallery" at bounding box center [896, 17] width 36 height 34
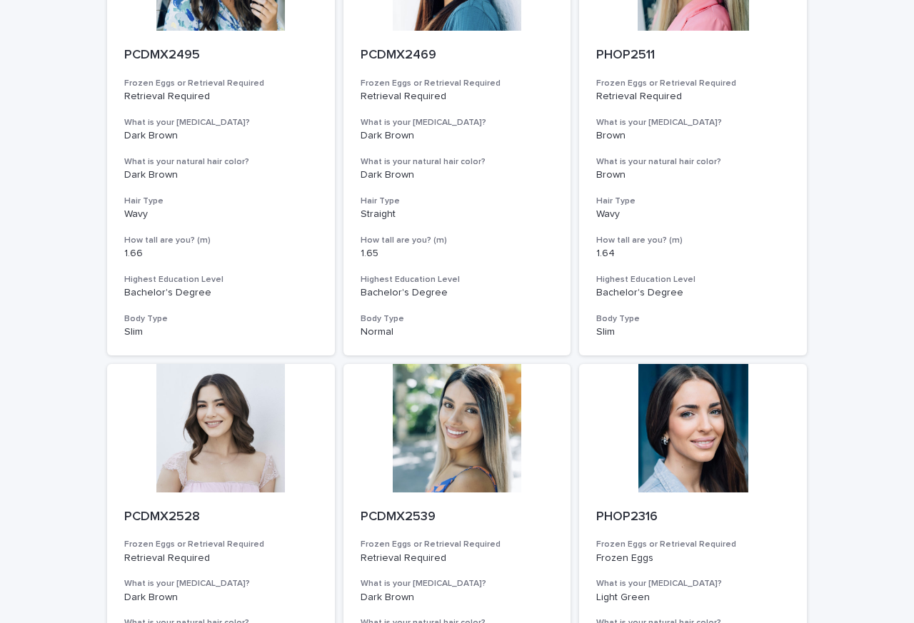
scroll to position [1200, 0]
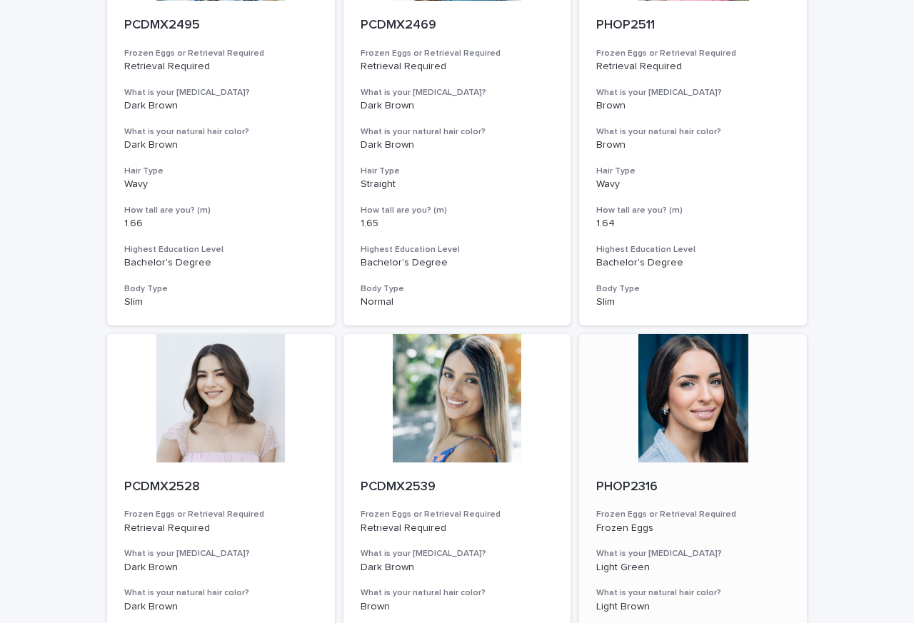
click at [633, 478] on div "PHOP2316" at bounding box center [693, 486] width 194 height 19
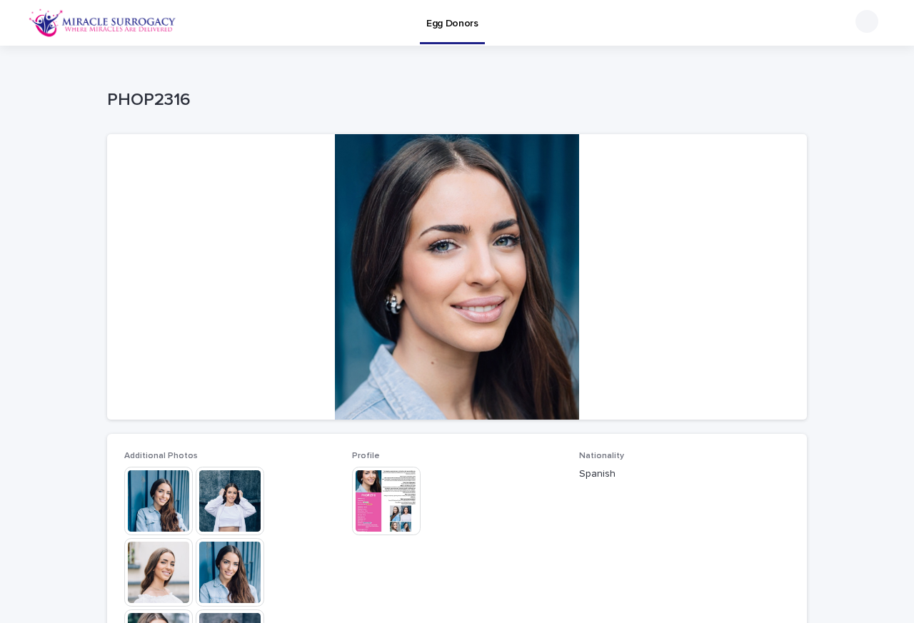
click at [377, 511] on img at bounding box center [386, 501] width 69 height 69
click at [377, 511] on body "Egg Donors Loading... Saving… Loading... Saving… PHOP2316 PHOP2316 Sorry, there…" at bounding box center [457, 311] width 914 height 623
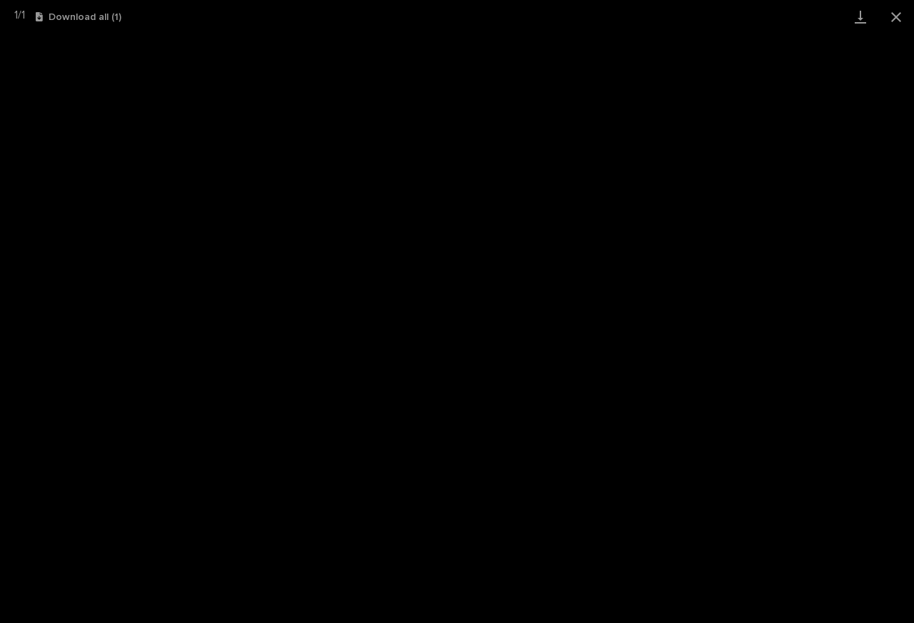
click at [43, 19] on icon "button" at bounding box center [39, 16] width 7 height 9
click at [893, 19] on button "Close gallery" at bounding box center [896, 17] width 36 height 34
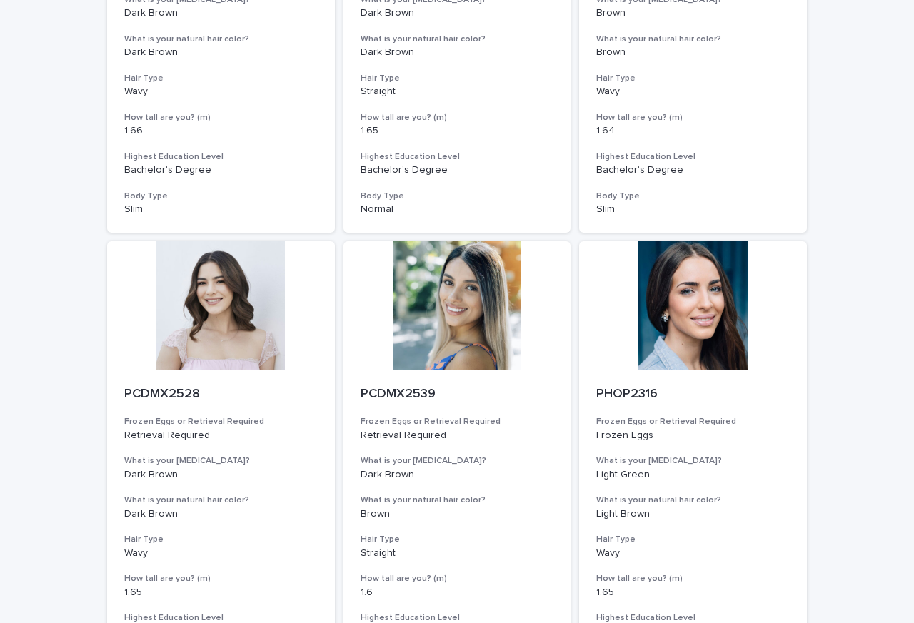
scroll to position [1510, 0]
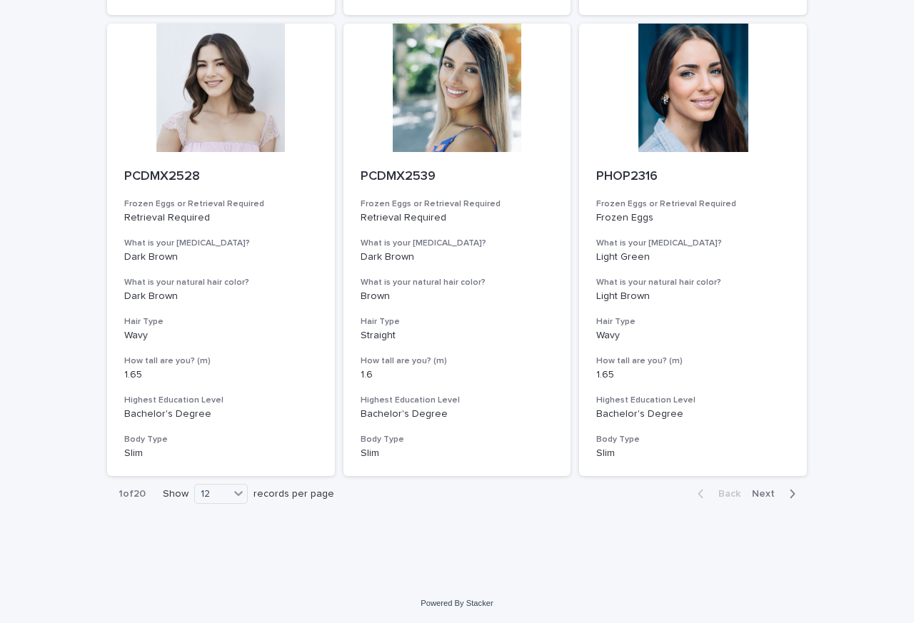
click at [757, 493] on span "Next" at bounding box center [767, 494] width 31 height 10
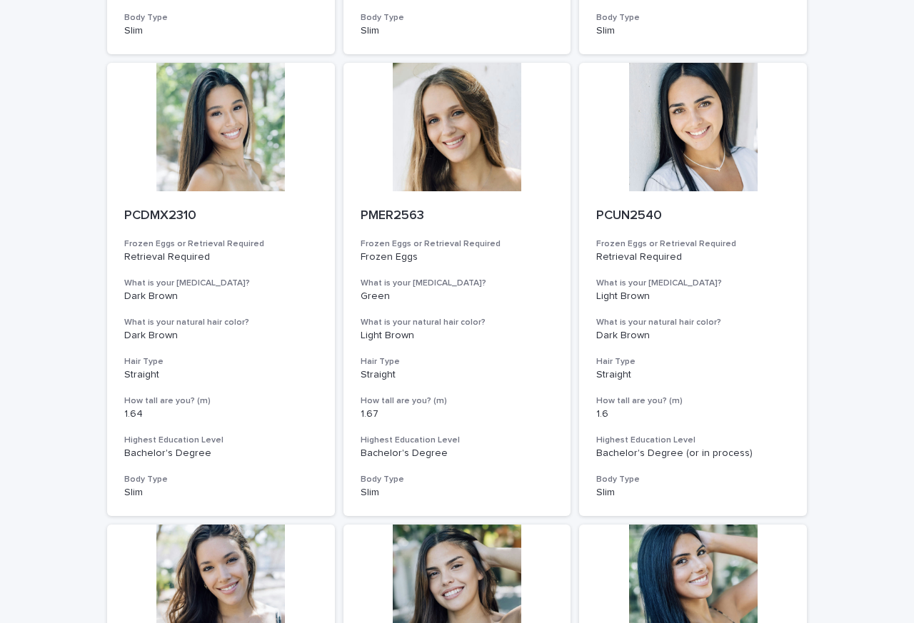
scroll to position [910, 0]
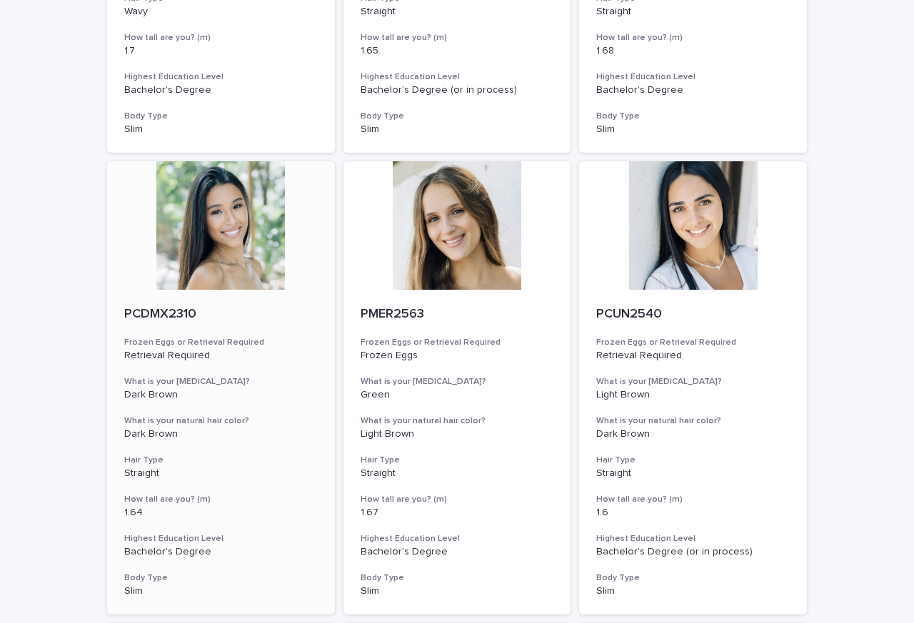
click at [155, 296] on div "PCDMX2310 Frozen Eggs or Retrieval Required Retrieval Required What is your eye…" at bounding box center [221, 452] width 228 height 325
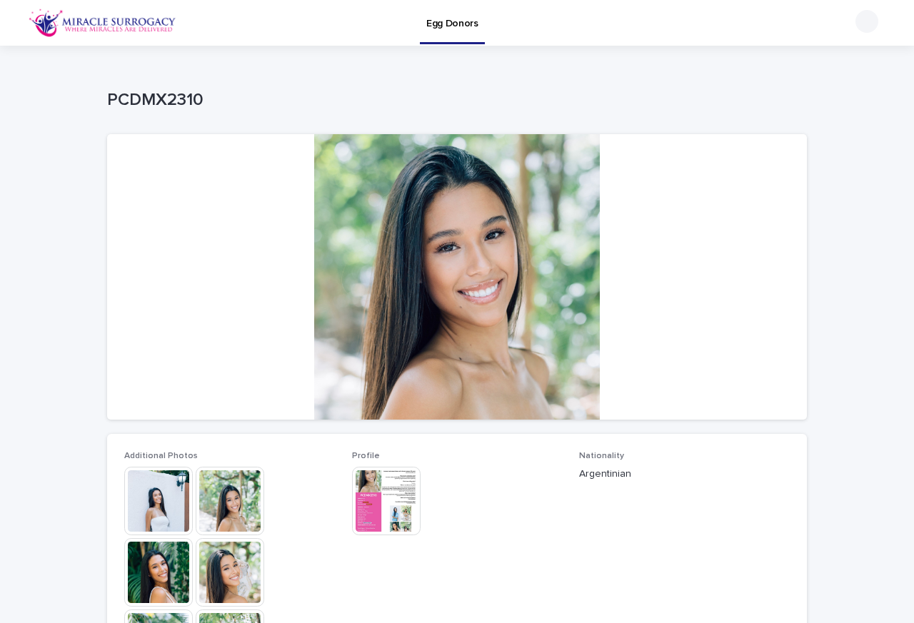
click at [370, 510] on img at bounding box center [386, 501] width 69 height 69
click at [370, 510] on body "Egg Donors Loading... Saving… Loading... Saving… PCDMX2310 PCDMX2310 Sorry, the…" at bounding box center [457, 311] width 914 height 623
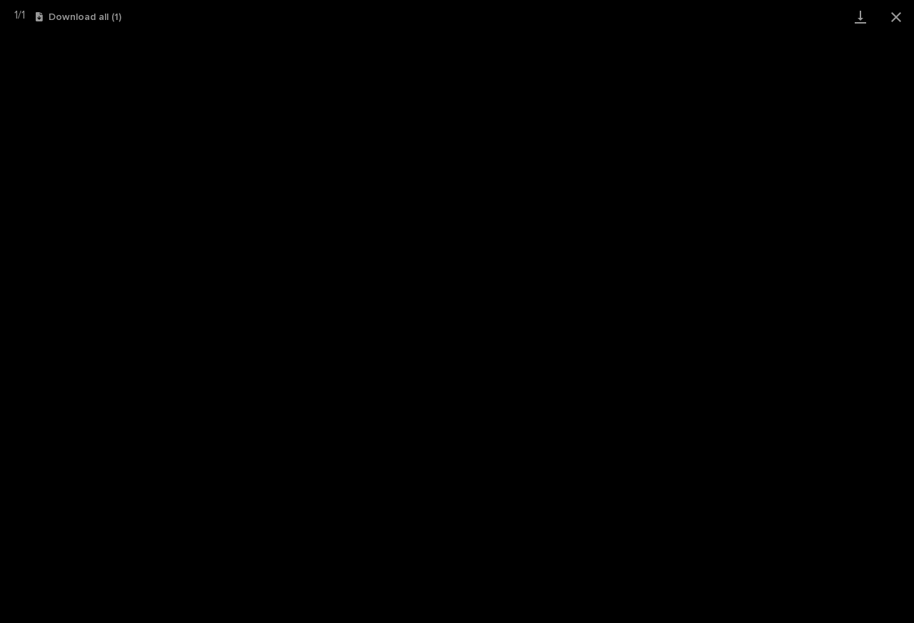
click at [43, 19] on icon "button" at bounding box center [39, 16] width 7 height 9
click at [893, 19] on button "Close gallery" at bounding box center [896, 17] width 36 height 34
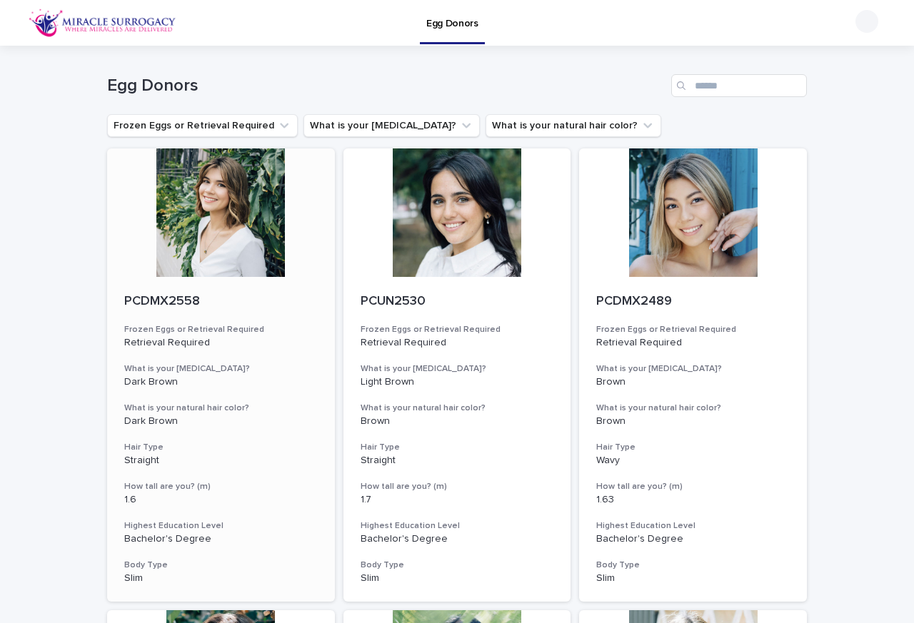
click at [156, 302] on p "PCDMX2558" at bounding box center [221, 302] width 194 height 16
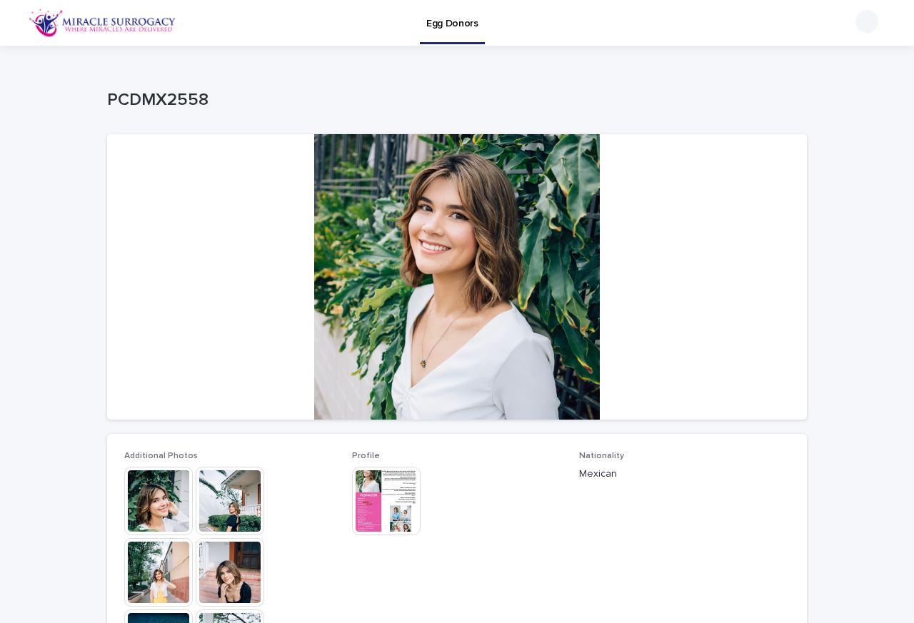
click at [375, 510] on img at bounding box center [386, 501] width 69 height 69
click at [375, 510] on body "Egg Donors Loading... Saving… Loading... Saving… PCDMX2558 PCDMX2558 Sorry, the…" at bounding box center [457, 311] width 914 height 623
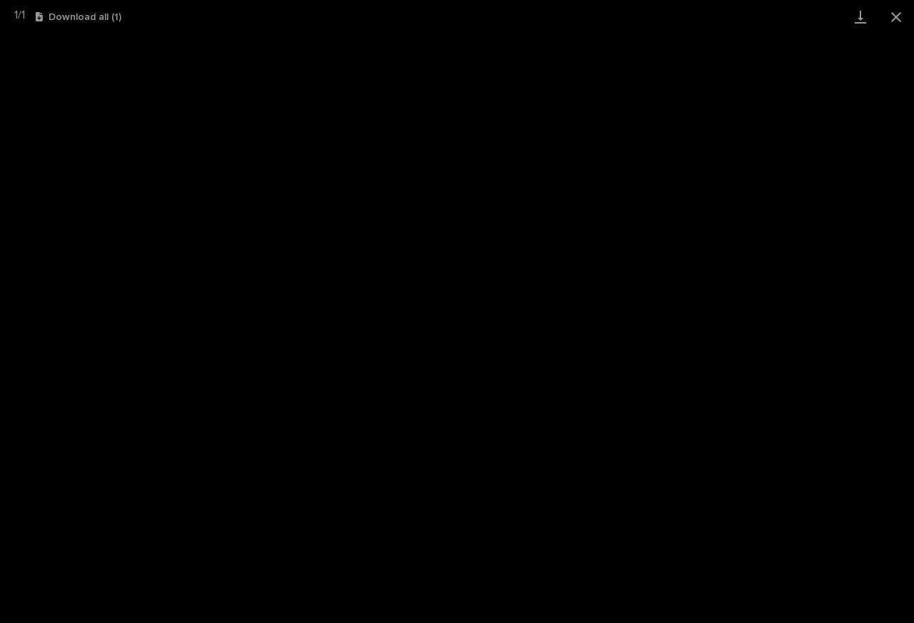
click at [43, 19] on icon "button" at bounding box center [39, 16] width 7 height 9
click at [893, 19] on button "Close gallery" at bounding box center [896, 17] width 36 height 34
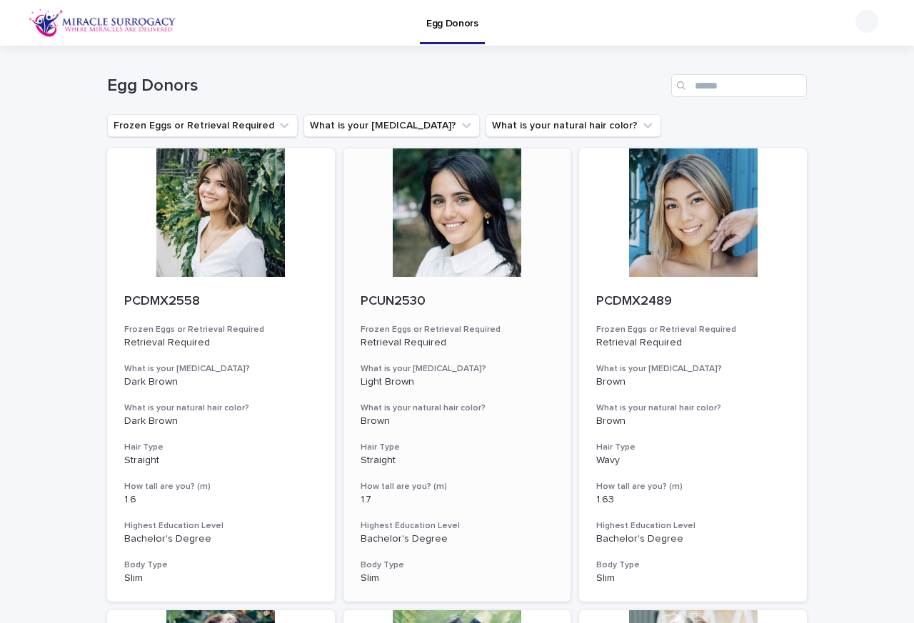
click at [426, 302] on p "PCUN2530" at bounding box center [458, 302] width 194 height 16
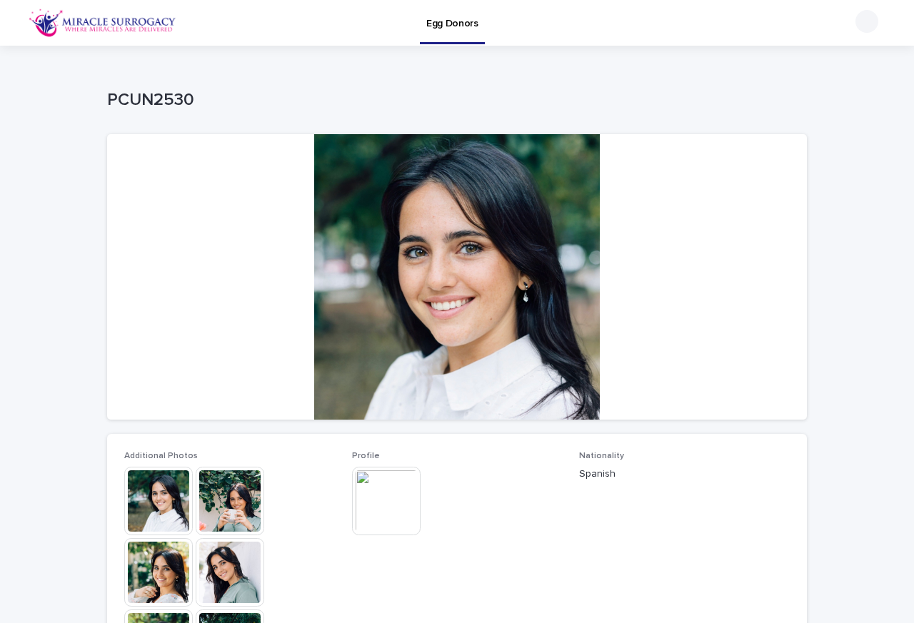
click at [379, 510] on img at bounding box center [386, 501] width 69 height 69
click at [379, 510] on body "Egg Donors Loading... Saving… Loading... Saving… PCUN2530 PCUN2530 Sorry, there…" at bounding box center [457, 311] width 914 height 623
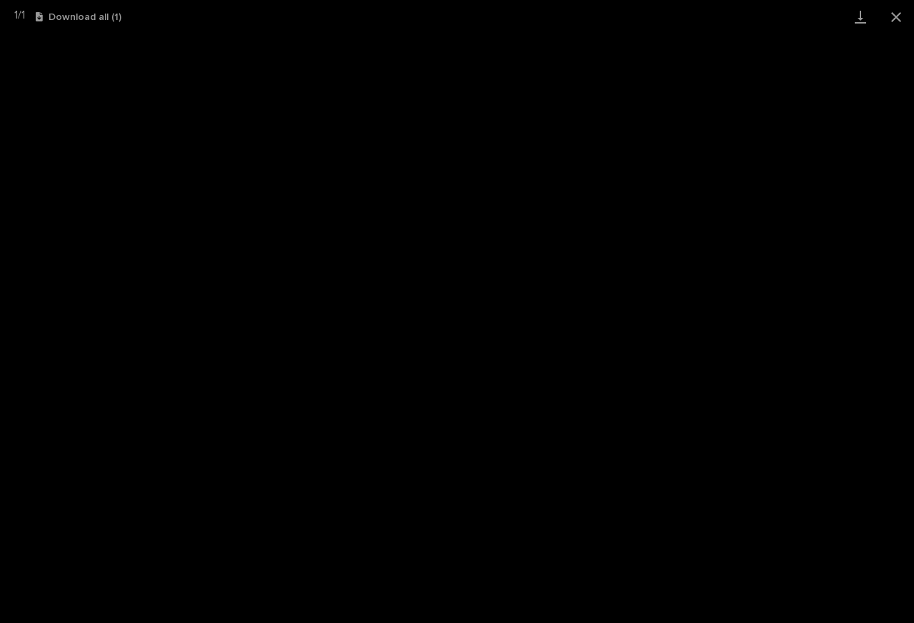
click at [69, 16] on button "Download all ( 1 )" at bounding box center [79, 17] width 86 height 10
click at [891, 17] on button "Close gallery" at bounding box center [896, 17] width 36 height 34
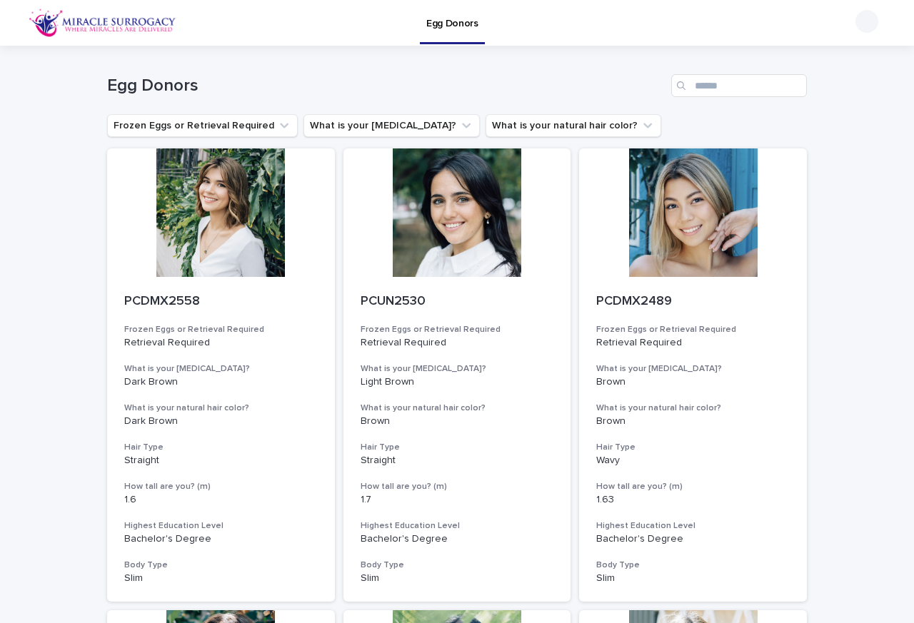
click at [708, 71] on div "Egg Donors" at bounding box center [457, 80] width 700 height 69
click at [708, 84] on input "Search" at bounding box center [739, 85] width 136 height 23
paste input "******"
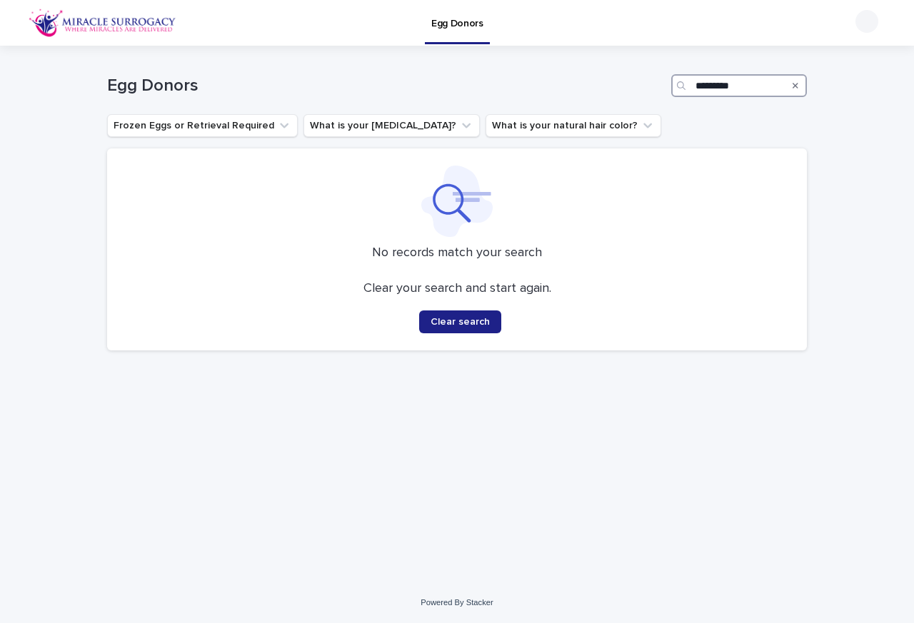
type input "**********"
